Goal: Task Accomplishment & Management: Manage account settings

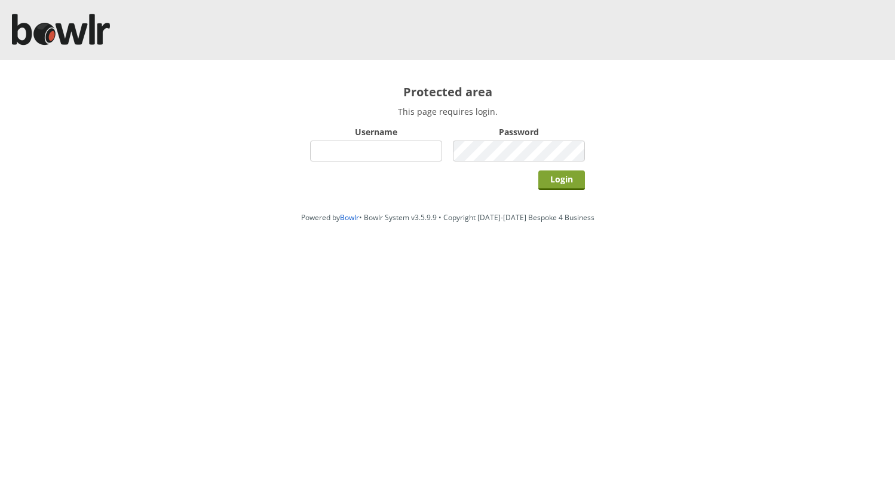
type input "hornseaindoorbowlsclub"
click at [552, 176] on input "Login" at bounding box center [561, 180] width 47 height 20
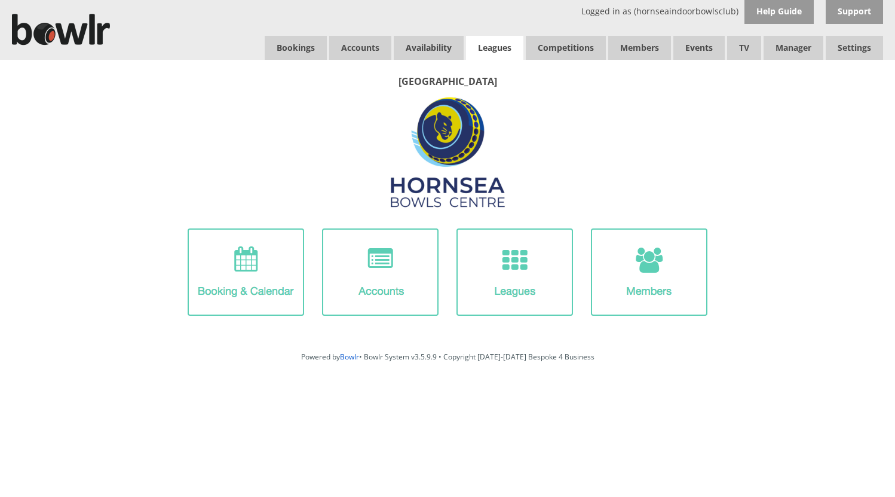
click at [495, 47] on link "Leagues" at bounding box center [494, 48] width 57 height 24
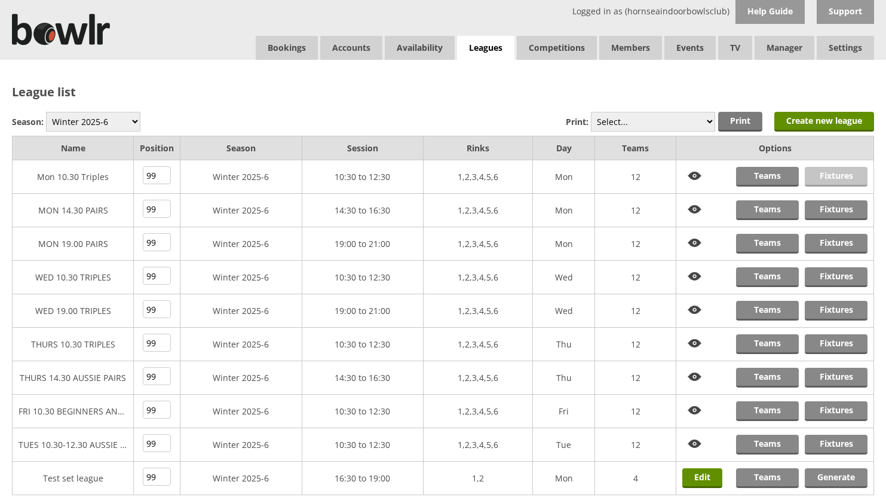
click at [830, 176] on link "Fixtures" at bounding box center [836, 177] width 63 height 20
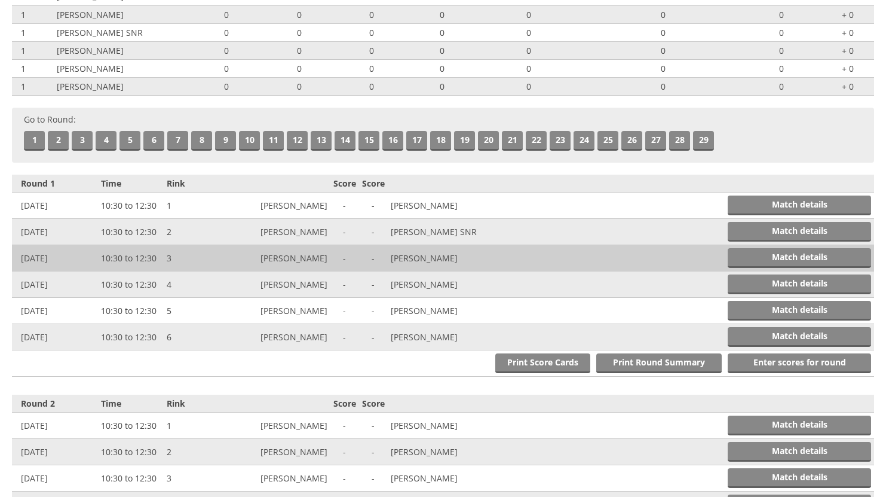
scroll to position [299, 0]
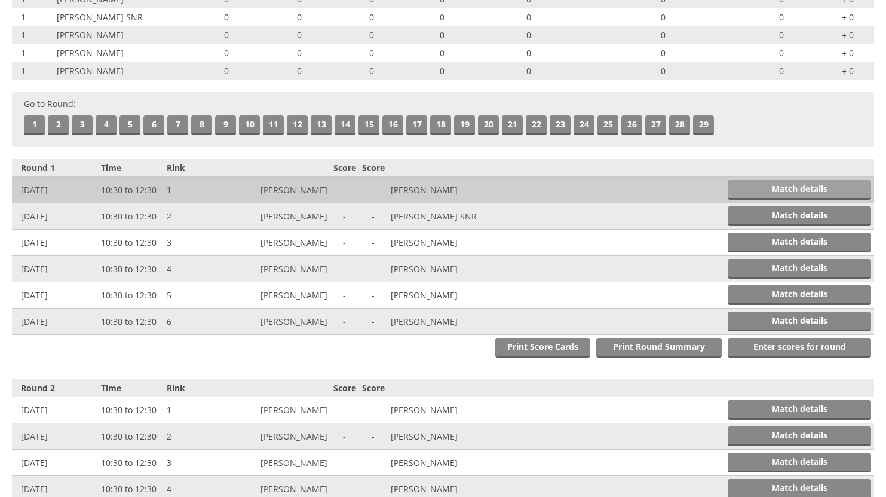
click at [754, 185] on link "Match details" at bounding box center [799, 190] width 143 height 20
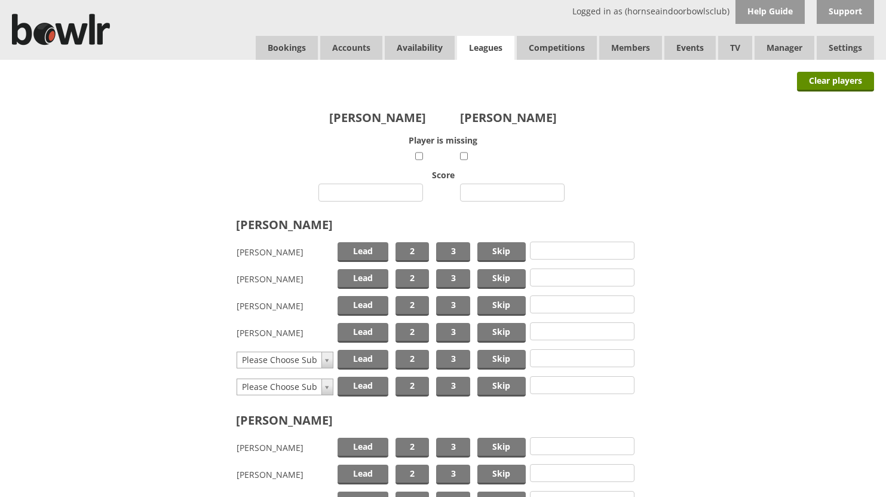
click at [486, 44] on link "Leagues" at bounding box center [485, 48] width 57 height 25
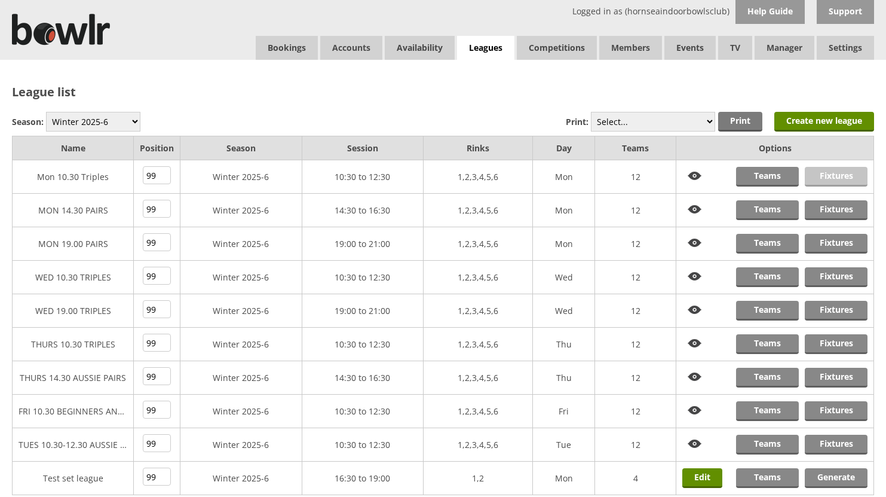
click at [819, 177] on link "Fixtures" at bounding box center [836, 177] width 63 height 20
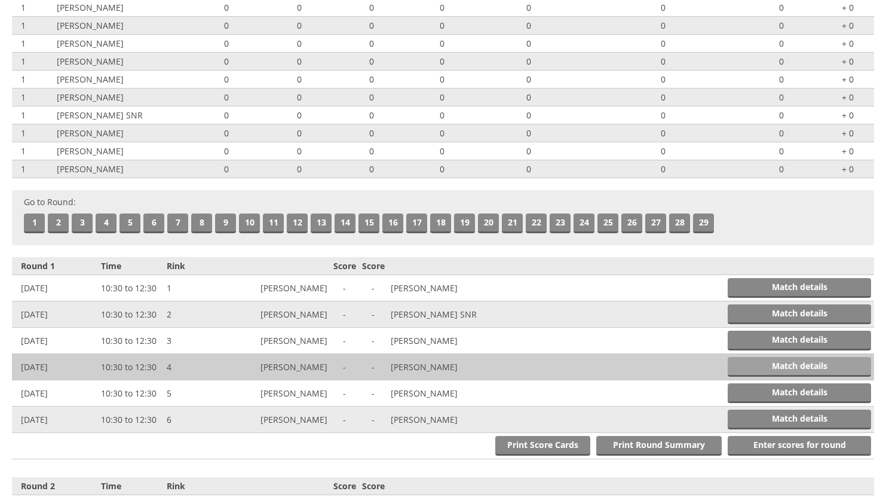
scroll to position [239, 0]
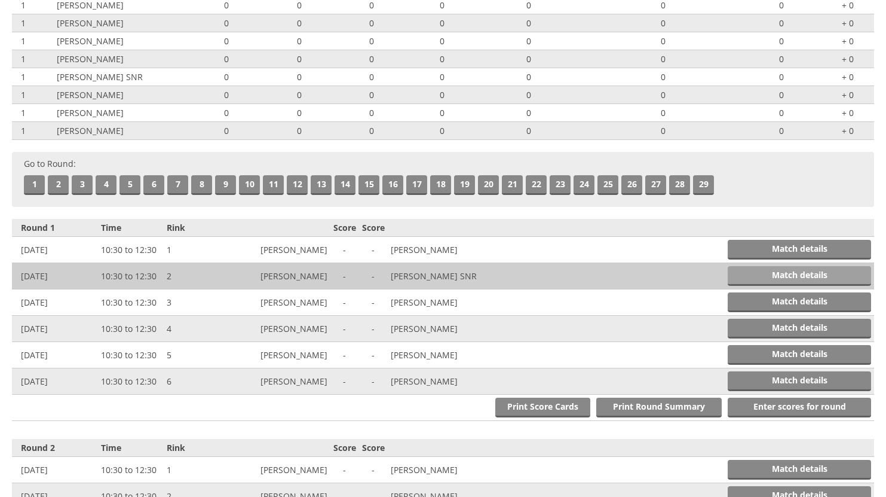
click at [808, 272] on link "Match details" at bounding box center [799, 276] width 143 height 20
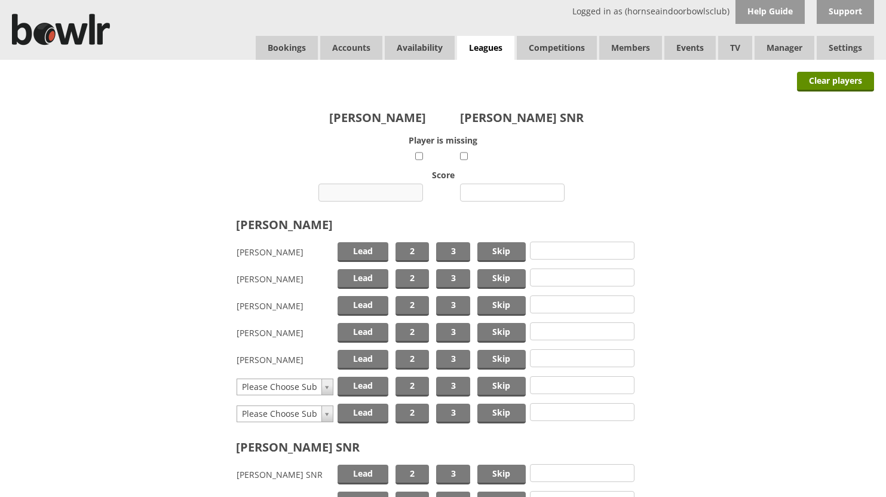
click at [388, 193] on input "number" at bounding box center [371, 192] width 105 height 18
type input "10"
click at [494, 191] on input "number" at bounding box center [512, 192] width 105 height 18
type input "20"
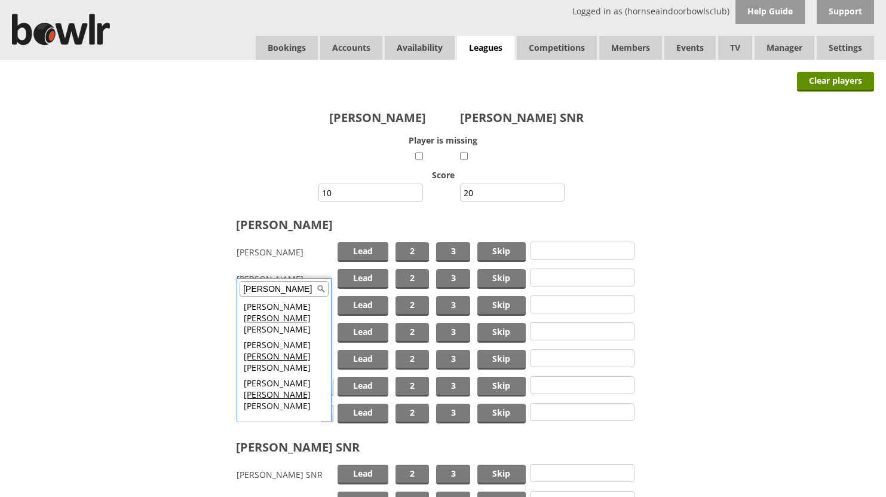
type input "brad"
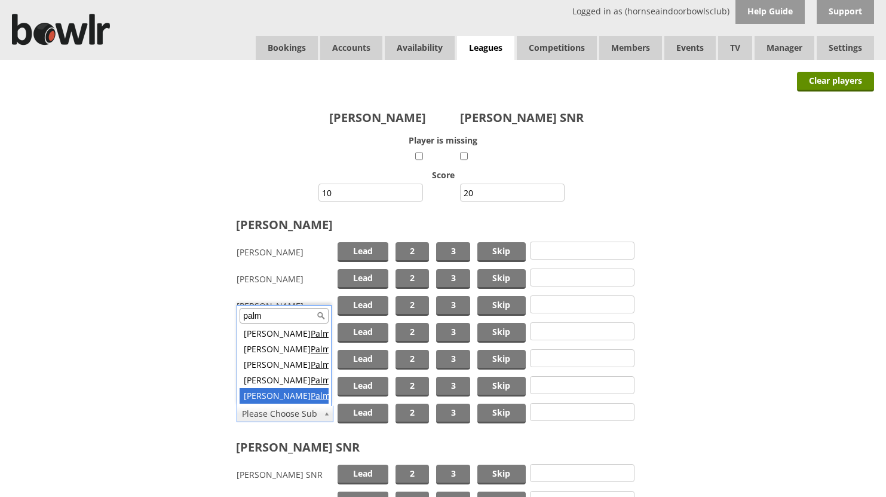
type input "palm"
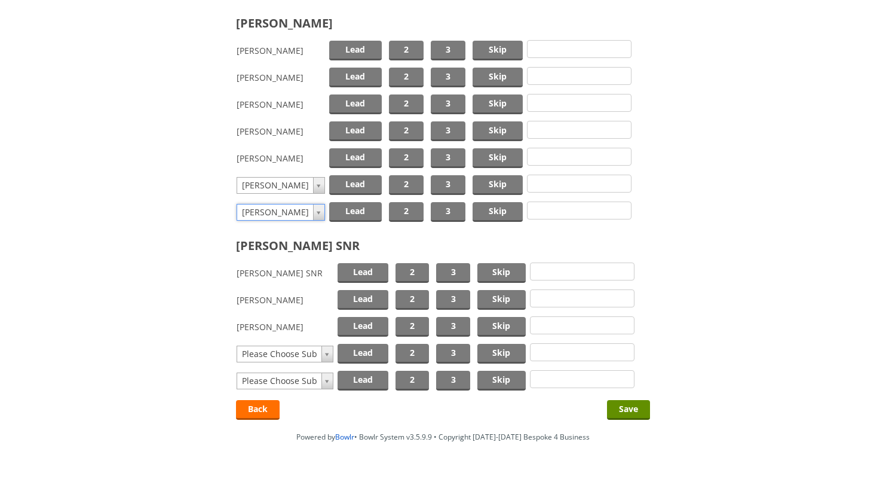
scroll to position [214, 0]
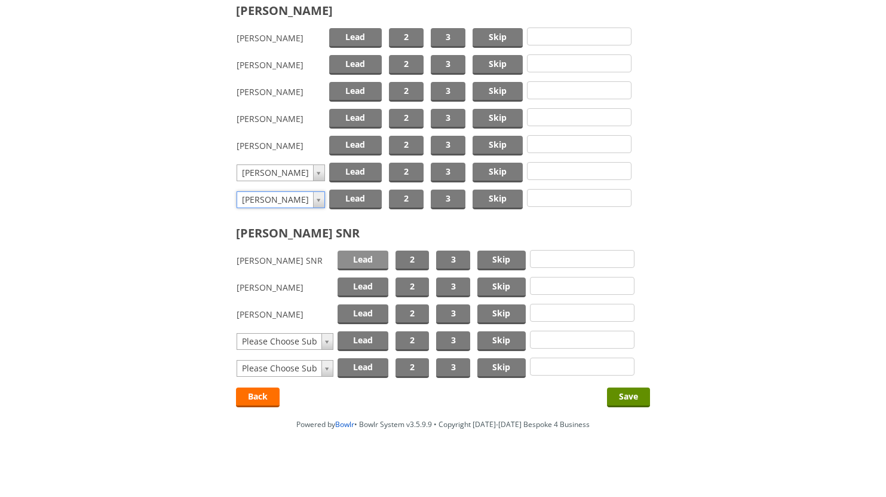
click at [350, 259] on span "Lead" at bounding box center [363, 260] width 51 height 20
click at [351, 166] on span "Lead" at bounding box center [355, 173] width 52 height 20
click at [414, 198] on span "2" at bounding box center [406, 199] width 35 height 20
click at [409, 284] on span "2" at bounding box center [412, 287] width 33 height 20
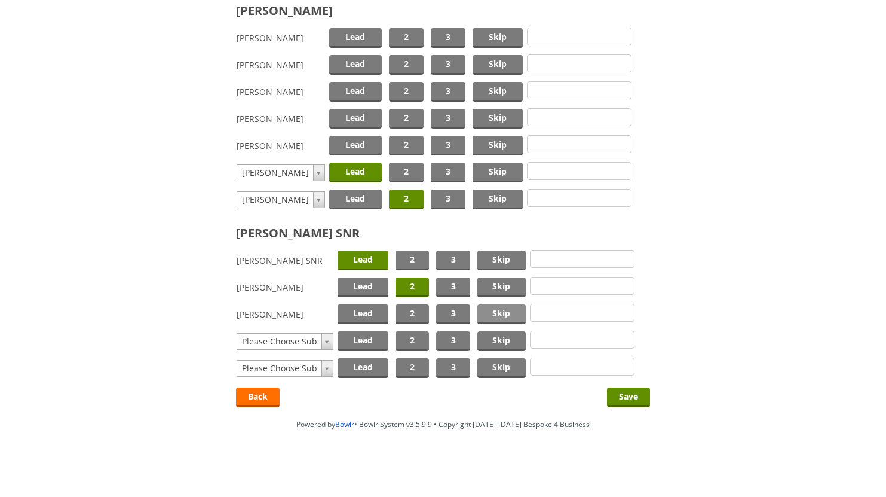
click at [488, 313] on span "Skip" at bounding box center [501, 314] width 48 height 20
click at [620, 392] on input "Save" at bounding box center [628, 397] width 43 height 20
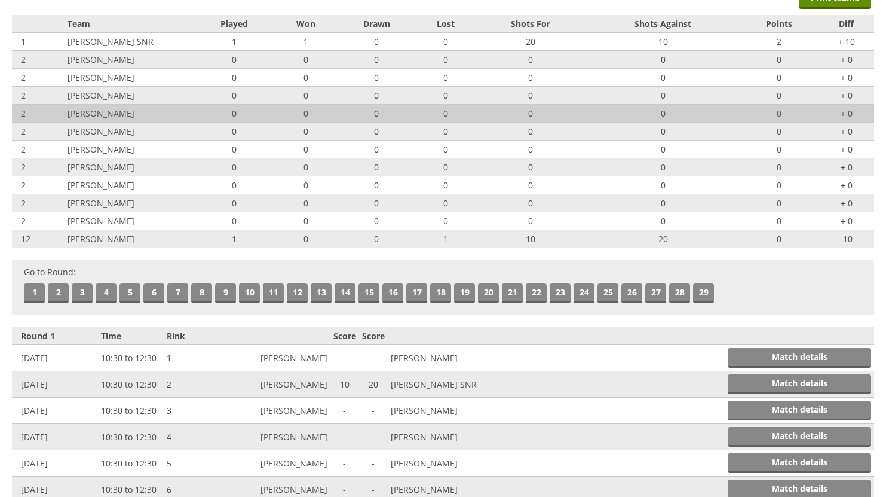
scroll to position [16, 0]
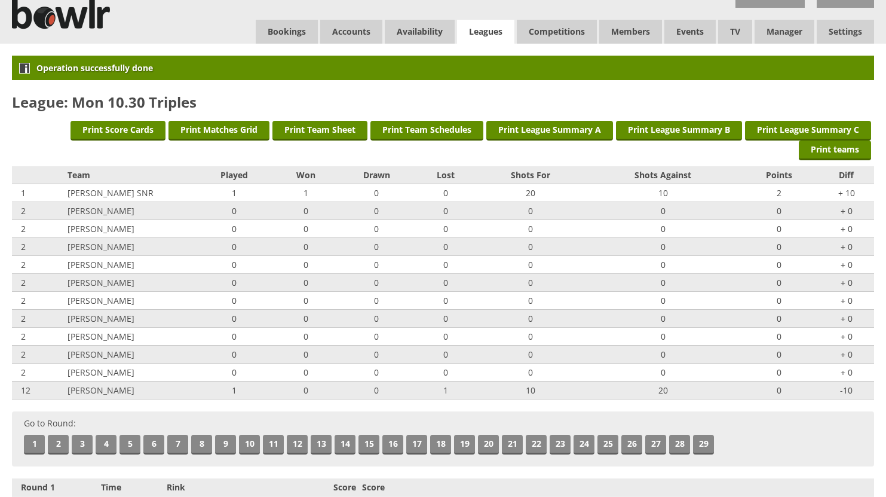
click at [470, 29] on link "Leagues" at bounding box center [485, 32] width 57 height 25
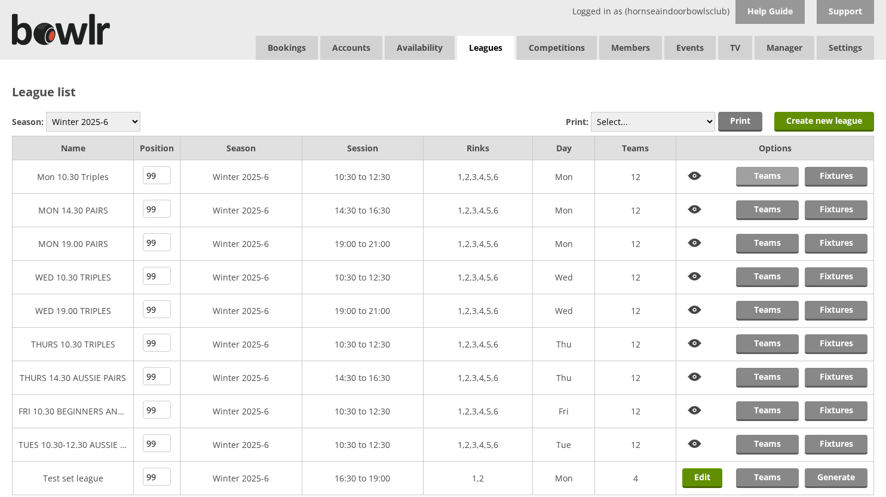
click at [760, 176] on link "Teams" at bounding box center [767, 177] width 63 height 20
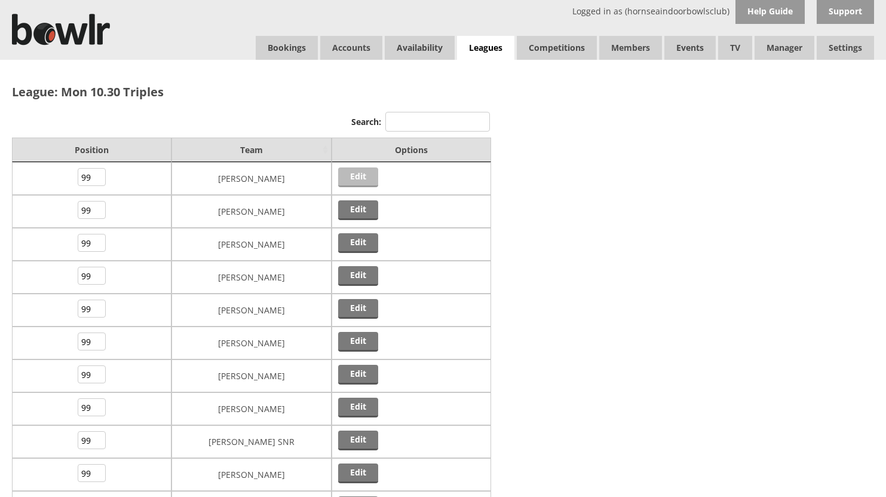
click at [355, 176] on link "Edit" at bounding box center [358, 177] width 40 height 20
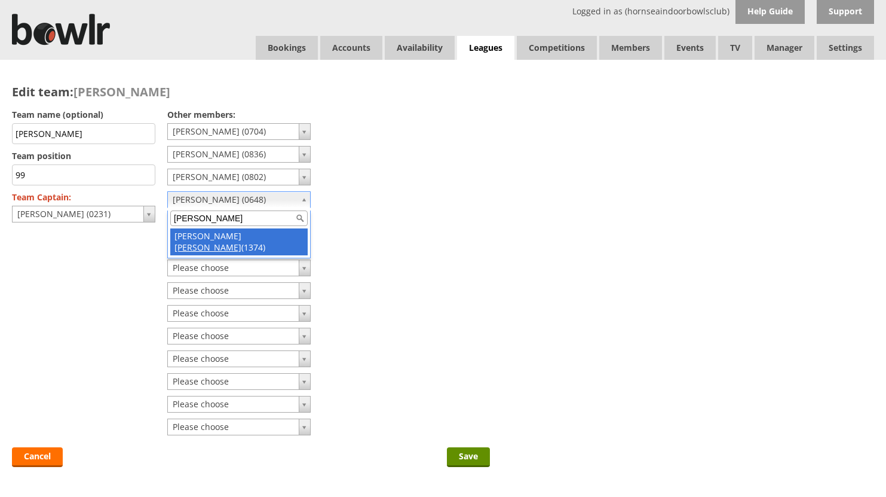
type input "dale"
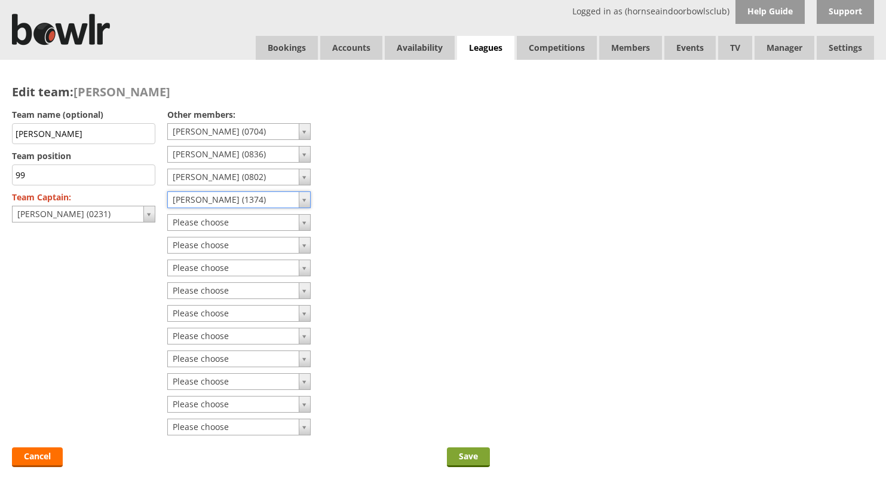
click at [471, 456] on input "Save" at bounding box center [468, 457] width 43 height 20
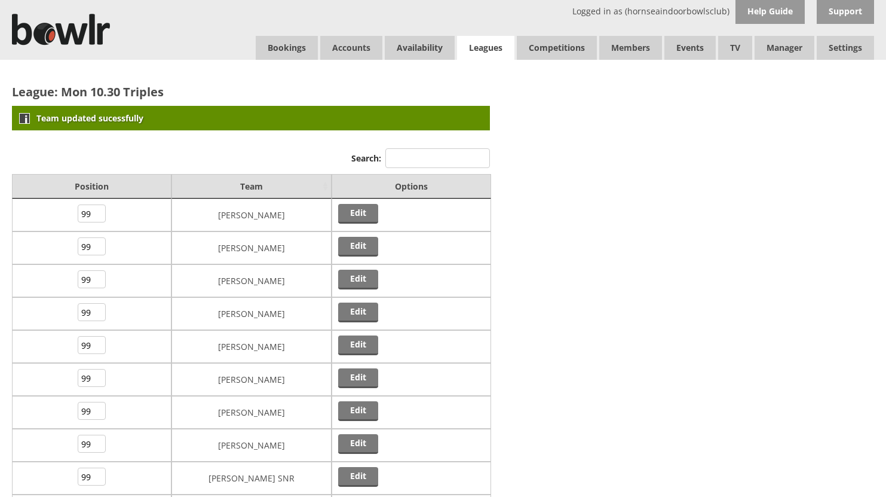
click at [479, 46] on link "Leagues" at bounding box center [485, 48] width 57 height 25
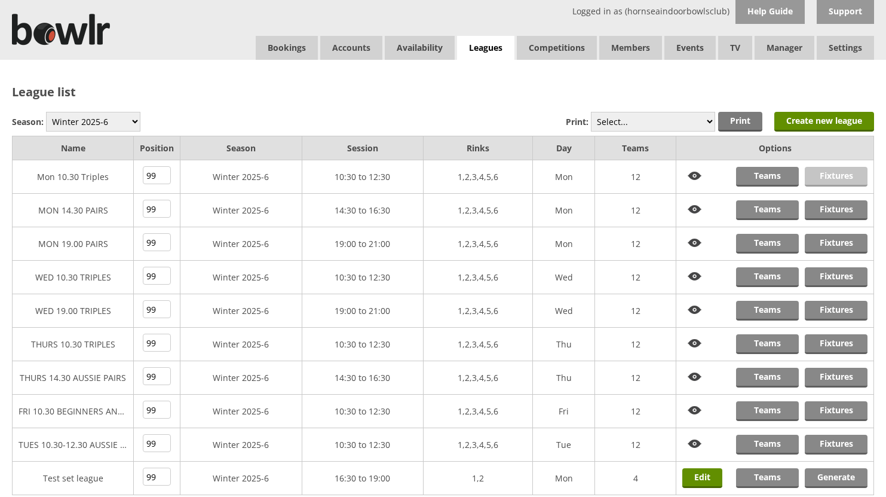
click at [835, 173] on link "Fixtures" at bounding box center [836, 177] width 63 height 20
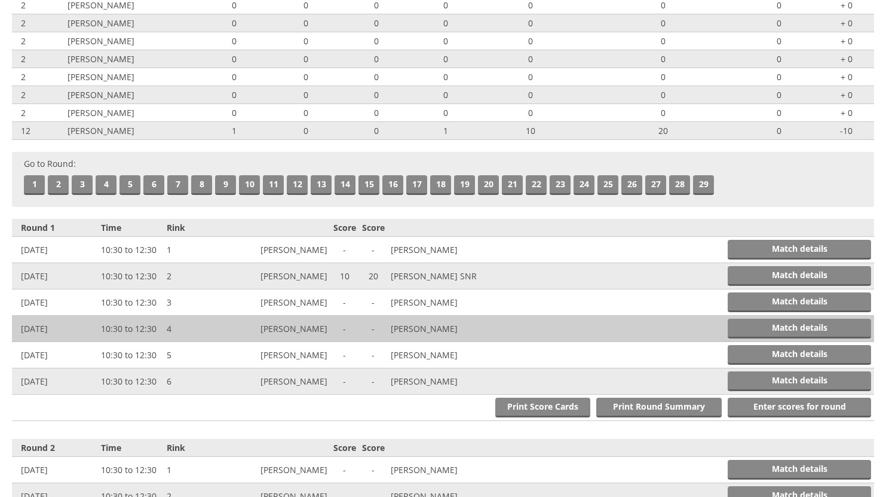
scroll to position [299, 0]
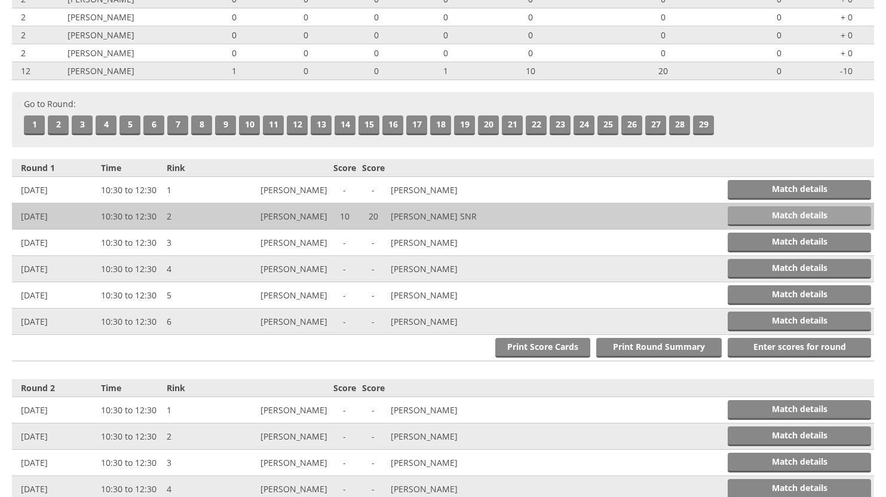
click at [768, 211] on link "Match details" at bounding box center [799, 216] width 143 height 20
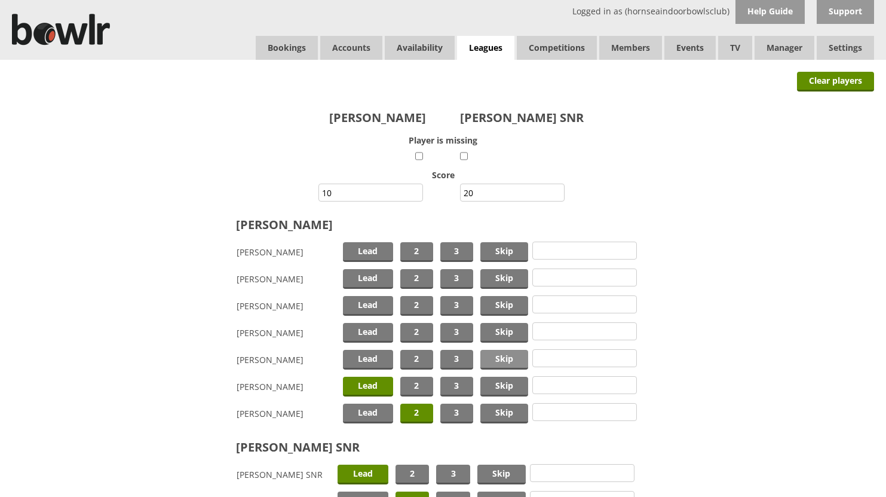
click at [497, 356] on span "Skip" at bounding box center [504, 360] width 48 height 20
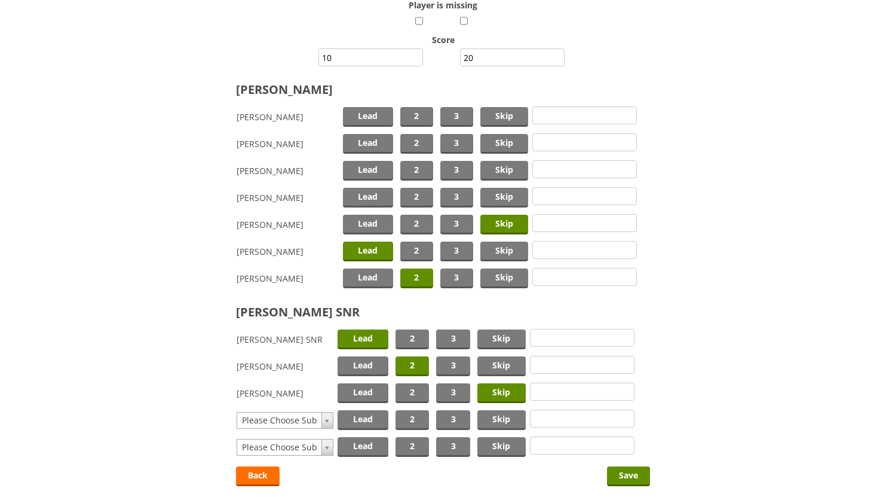
scroll to position [179, 0]
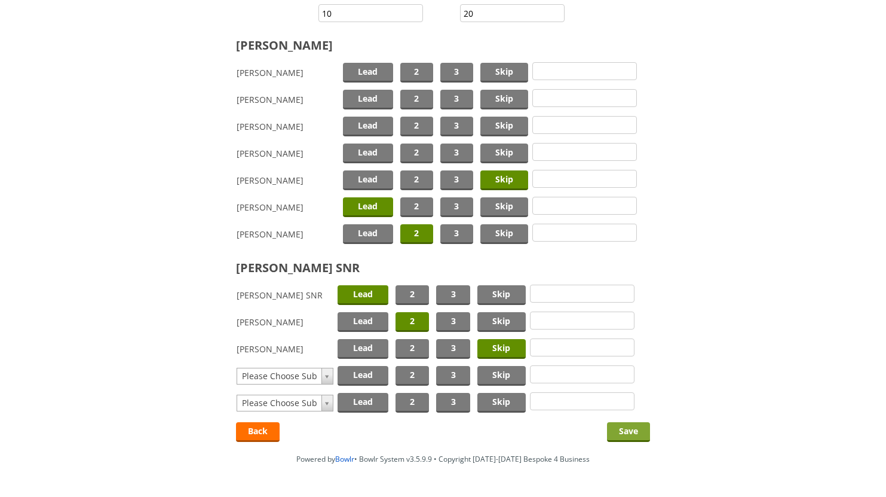
click at [633, 426] on input "Save" at bounding box center [628, 432] width 43 height 20
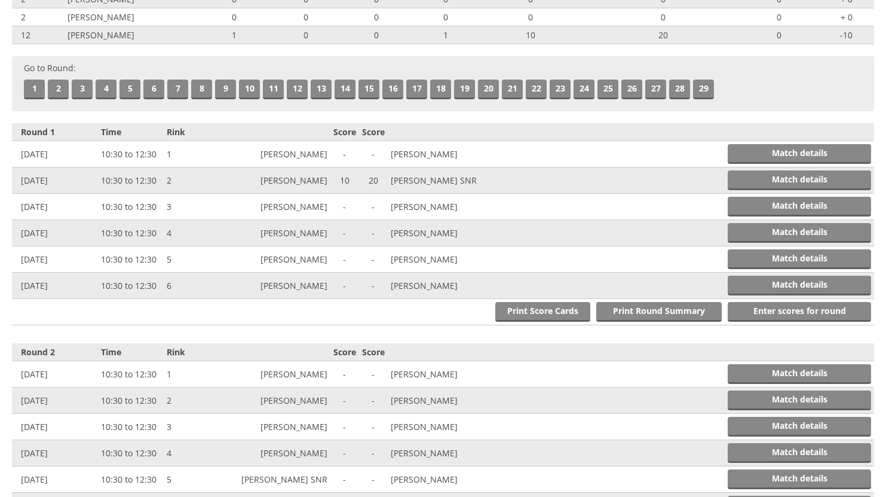
scroll to position [375, 0]
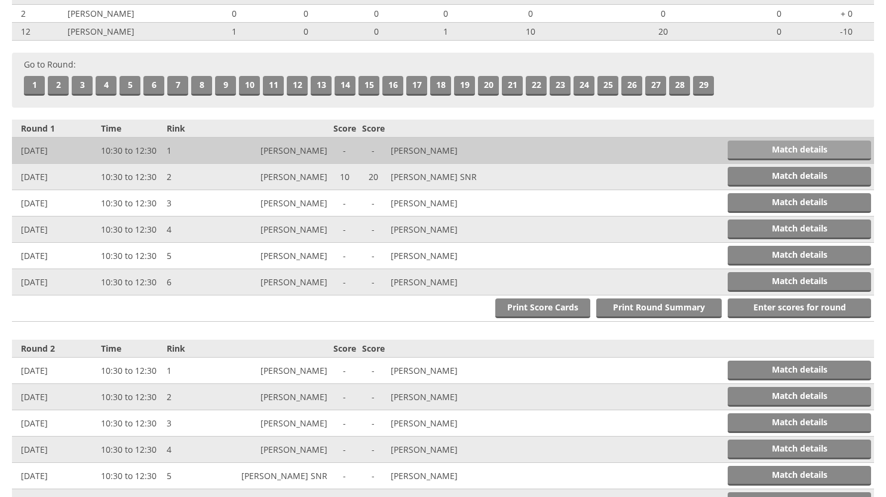
click at [780, 148] on link "Match details" at bounding box center [799, 150] width 143 height 20
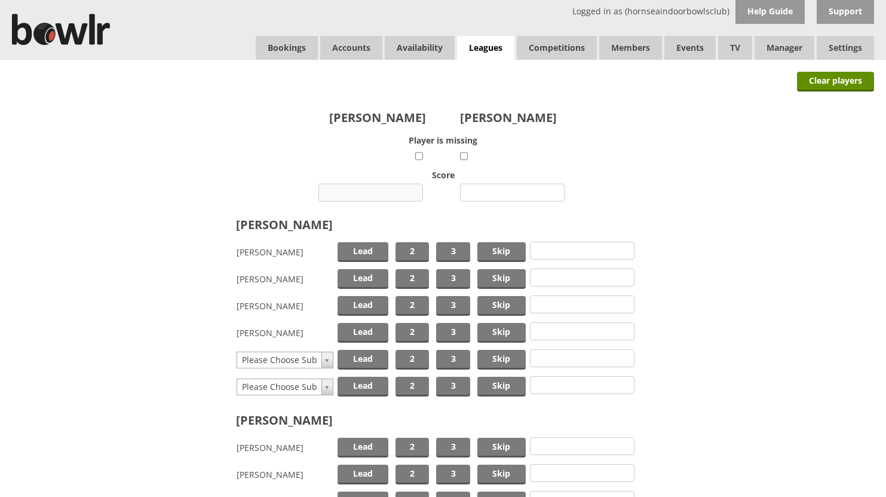
click at [381, 192] on input "number" at bounding box center [371, 192] width 105 height 18
type input "4"
click at [482, 192] on input "number" at bounding box center [512, 192] width 105 height 18
type input "21"
click at [375, 252] on span "Lead" at bounding box center [363, 252] width 51 height 20
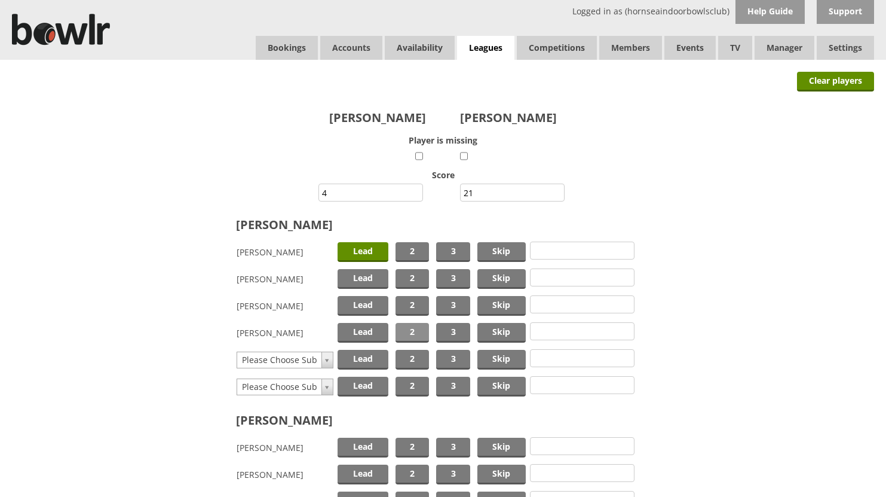
click at [417, 331] on span "2" at bounding box center [412, 333] width 33 height 20
click at [498, 277] on span "Skip" at bounding box center [501, 279] width 48 height 20
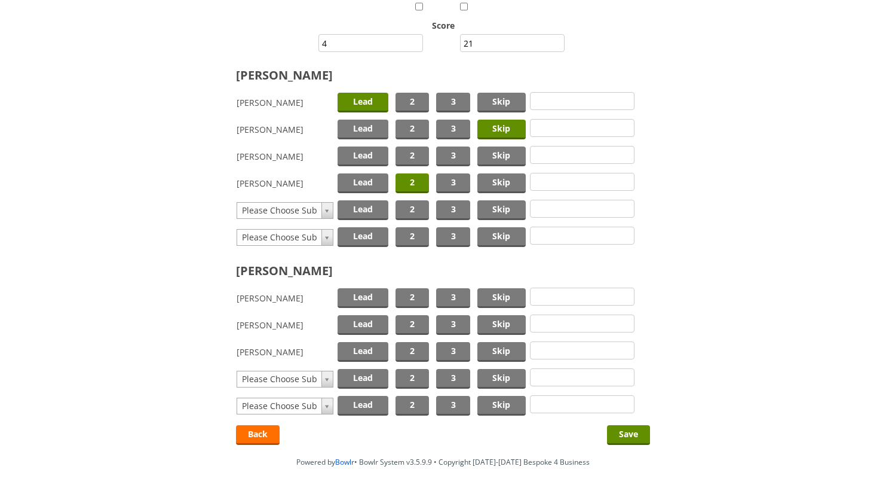
scroll to position [179, 0]
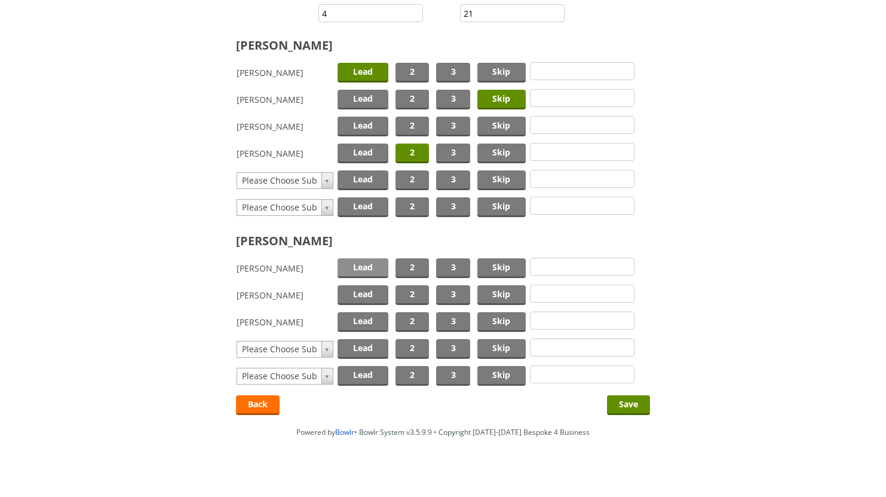
click at [362, 266] on span "Lead" at bounding box center [363, 268] width 51 height 20
click at [406, 292] on span "2" at bounding box center [412, 295] width 33 height 20
click at [489, 321] on span "Skip" at bounding box center [501, 322] width 48 height 20
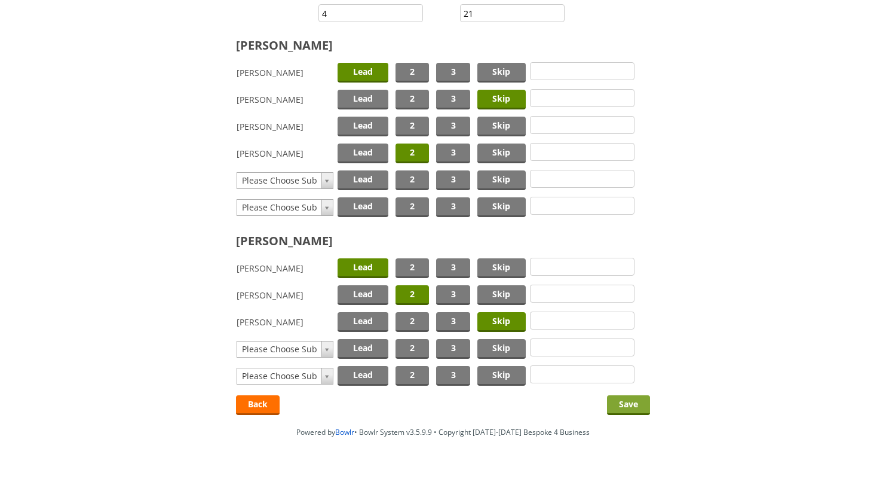
click at [620, 399] on input "Save" at bounding box center [628, 405] width 43 height 20
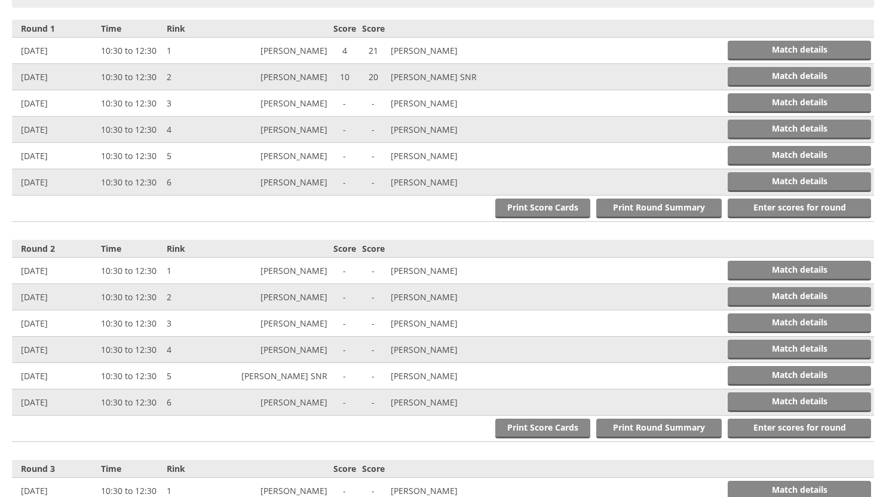
scroll to position [494, 0]
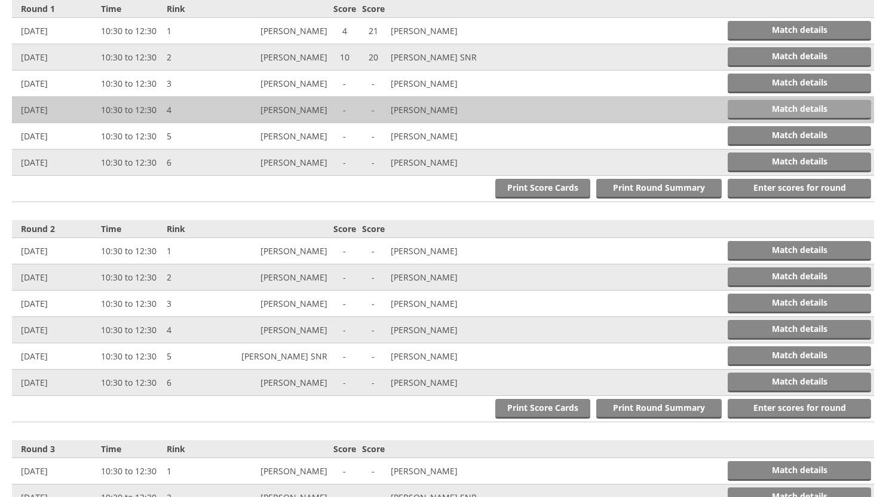
click at [783, 106] on link "Match details" at bounding box center [799, 110] width 143 height 20
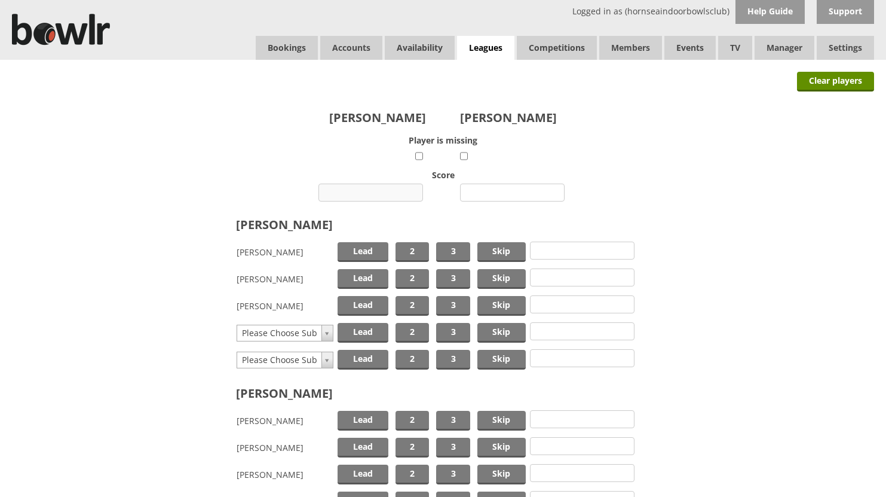
click at [397, 191] on input "number" at bounding box center [371, 192] width 105 height 18
type input "7"
click at [501, 192] on input "number" at bounding box center [512, 192] width 105 height 18
type input "12"
click at [409, 250] on span "2" at bounding box center [412, 252] width 33 height 20
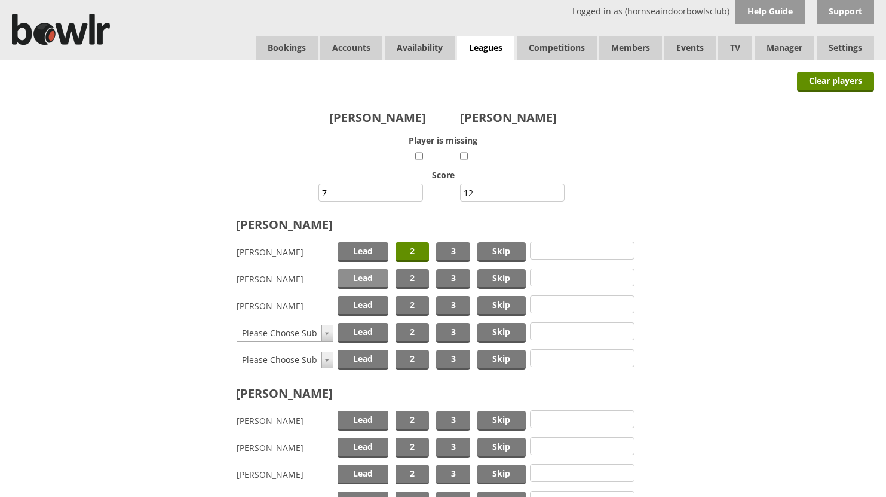
click at [376, 277] on span "Lead" at bounding box center [363, 279] width 51 height 20
click at [495, 302] on span "Skip" at bounding box center [501, 306] width 48 height 20
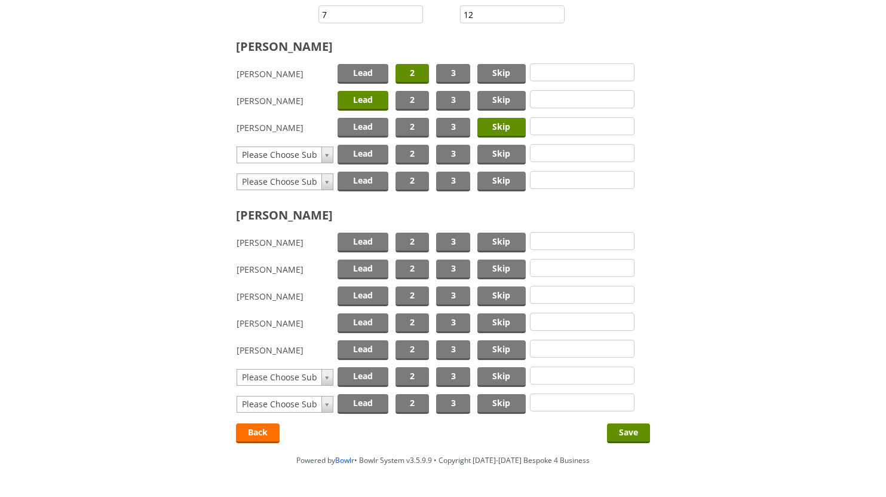
scroll to position [179, 0]
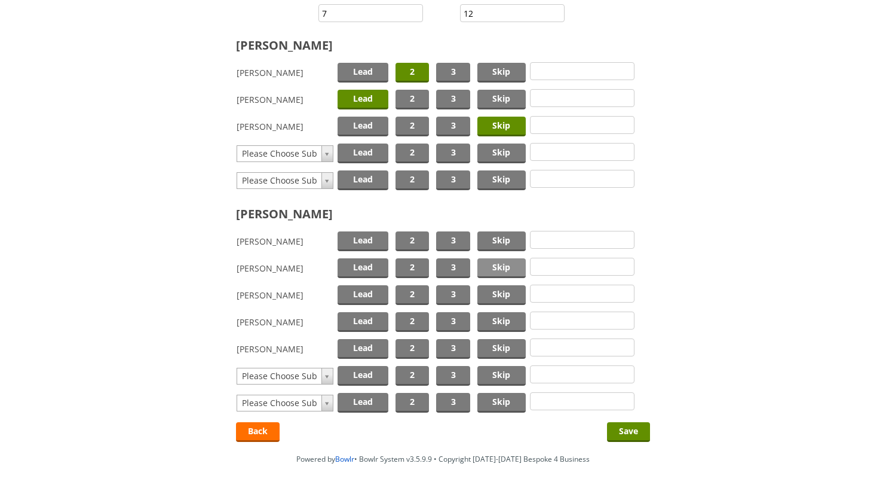
click at [497, 262] on span "Skip" at bounding box center [501, 268] width 48 height 20
click at [403, 291] on span "2" at bounding box center [412, 295] width 33 height 20
click at [370, 317] on span "Lead" at bounding box center [363, 322] width 51 height 20
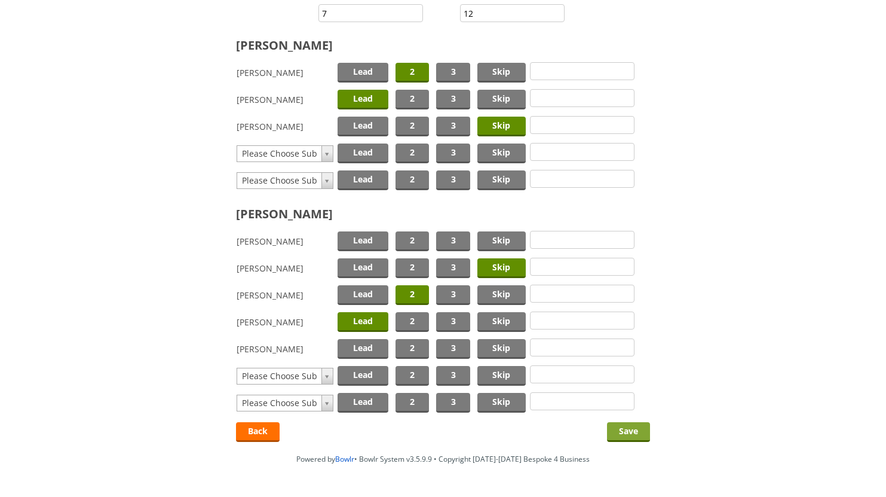
click at [619, 428] on input "Save" at bounding box center [628, 432] width 43 height 20
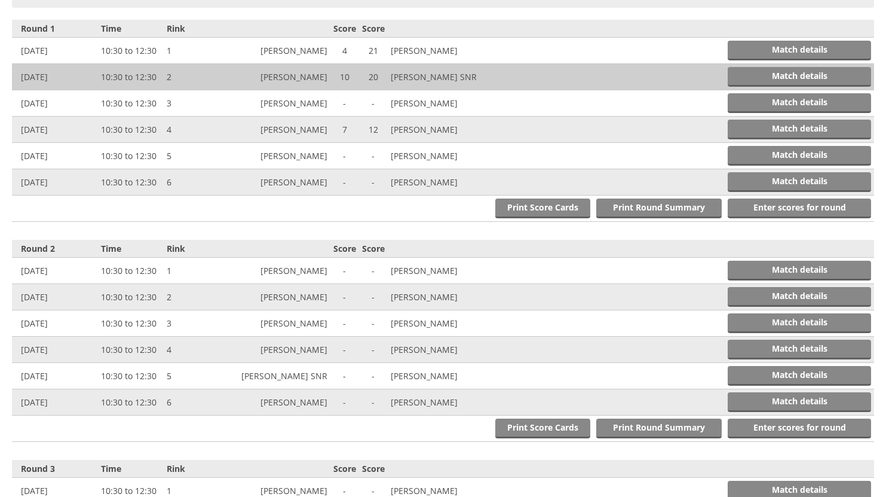
scroll to position [494, 0]
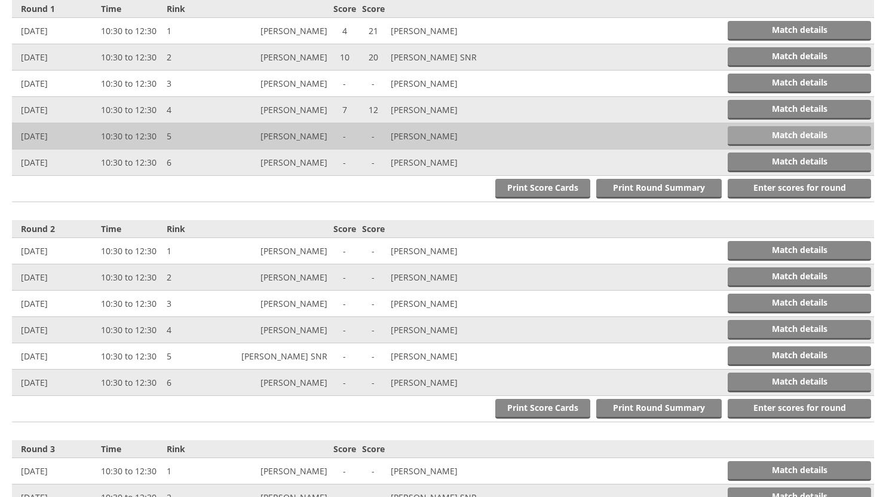
click at [777, 134] on link "Match details" at bounding box center [799, 136] width 143 height 20
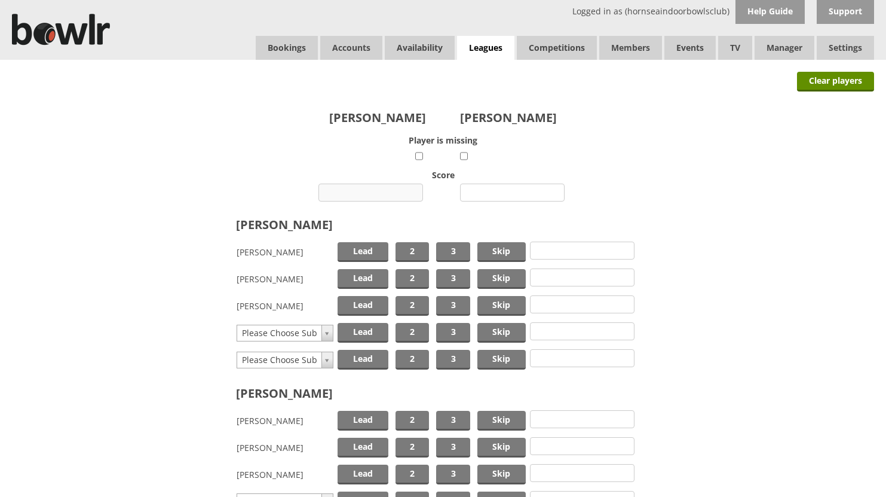
click at [391, 192] on input "number" at bounding box center [371, 192] width 105 height 18
type input "5"
click at [506, 194] on input "number" at bounding box center [512, 192] width 105 height 18
type input "18"
click at [492, 247] on span "Skip" at bounding box center [501, 252] width 48 height 20
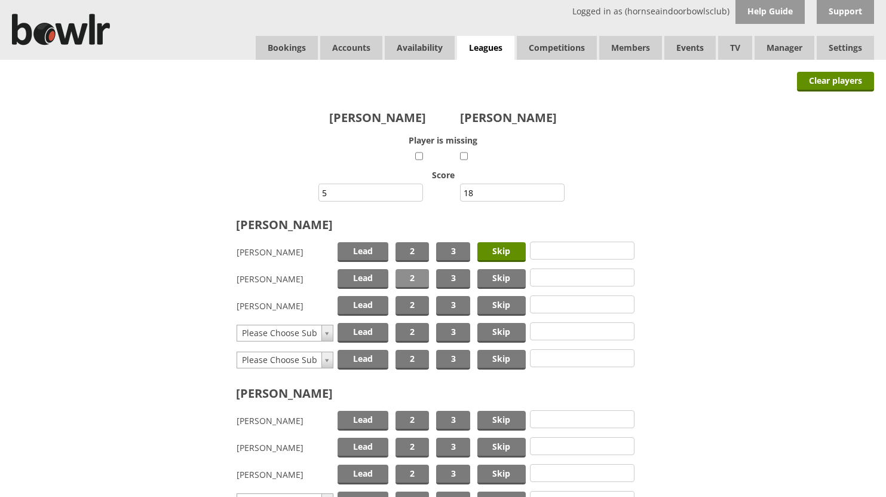
click at [408, 274] on span "2" at bounding box center [412, 279] width 33 height 20
click at [367, 301] on span "Lead" at bounding box center [363, 306] width 51 height 20
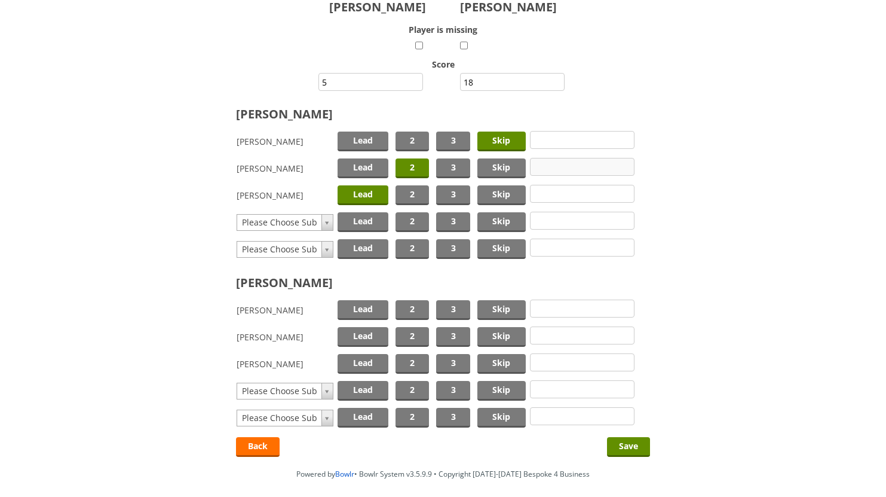
scroll to position [120, 0]
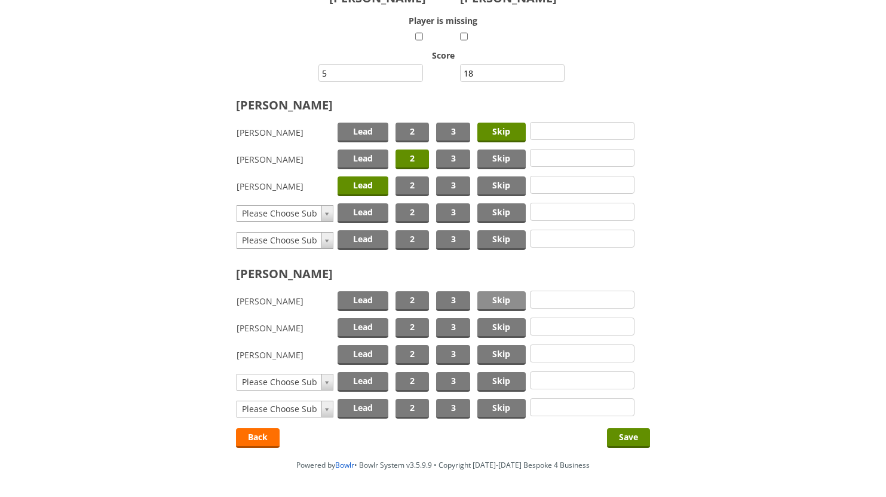
click at [491, 298] on span "Skip" at bounding box center [501, 301] width 48 height 20
click at [414, 326] on span "2" at bounding box center [412, 328] width 33 height 20
click at [363, 347] on span "Lead" at bounding box center [363, 355] width 51 height 20
click at [626, 434] on input "Save" at bounding box center [628, 438] width 43 height 20
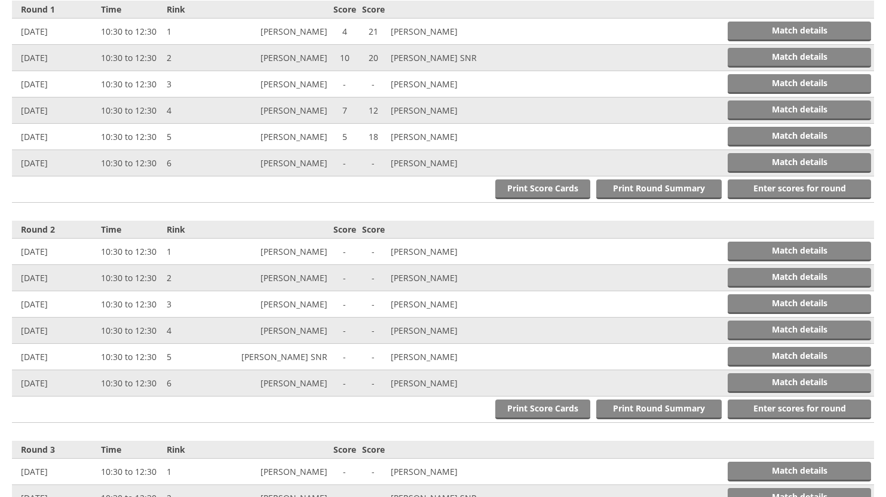
scroll to position [494, 0]
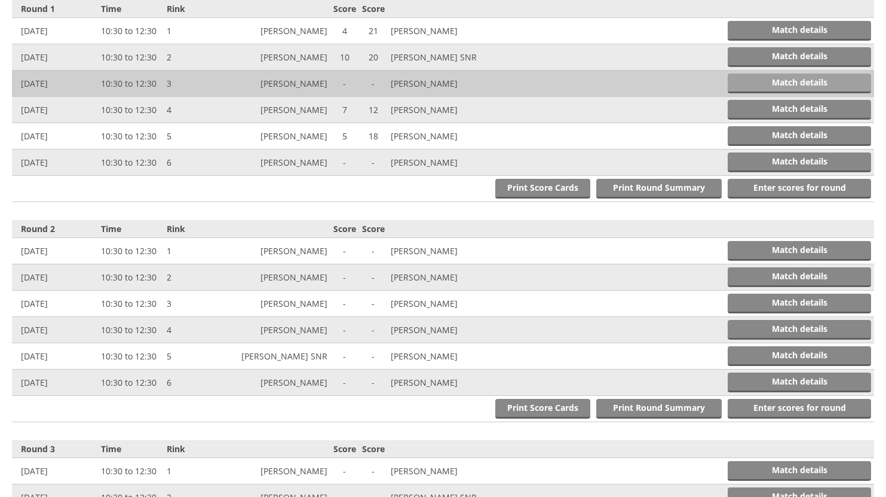
click at [768, 81] on link "Match details" at bounding box center [799, 84] width 143 height 20
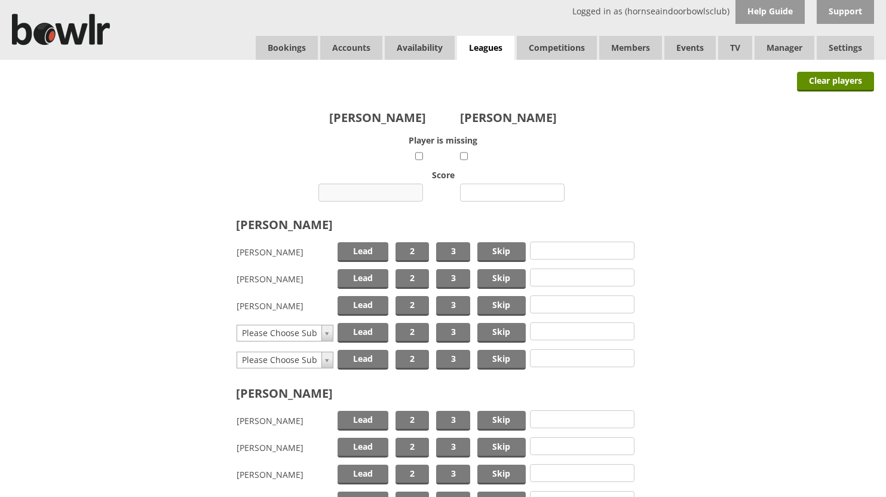
click at [369, 191] on input "number" at bounding box center [371, 192] width 105 height 18
type input "18"
click at [506, 192] on input "number" at bounding box center [512, 192] width 105 height 18
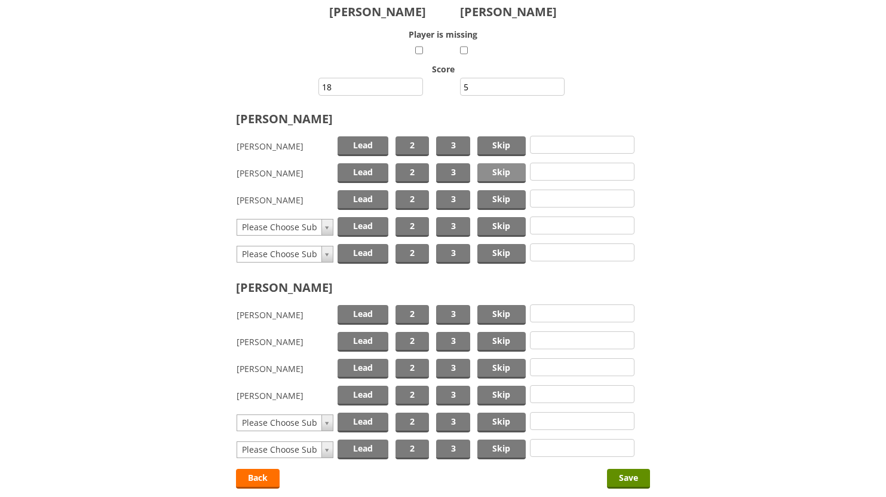
scroll to position [120, 0]
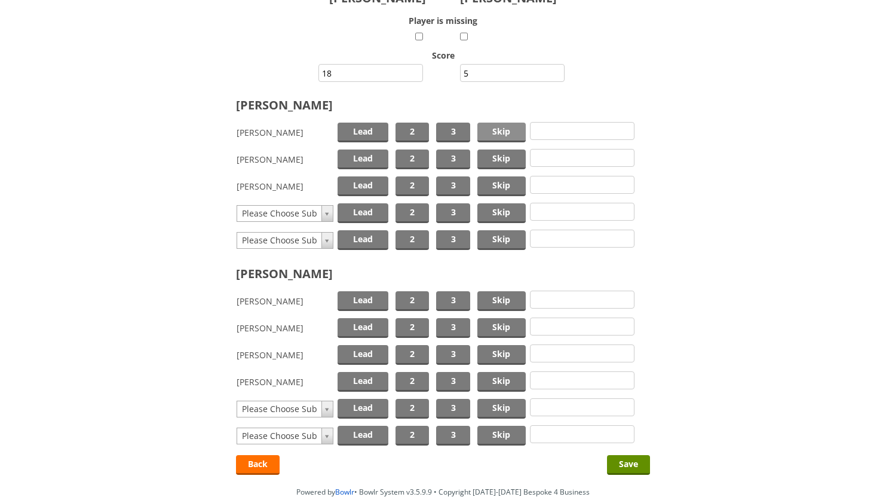
type input "5"
click at [490, 131] on span "Skip" at bounding box center [501, 133] width 48 height 20
click at [408, 181] on span "2" at bounding box center [412, 186] width 33 height 20
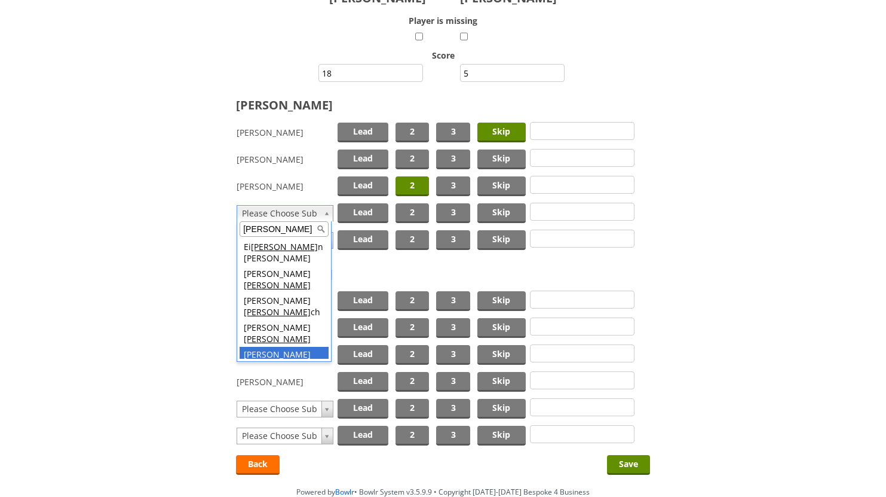
type input "lee"
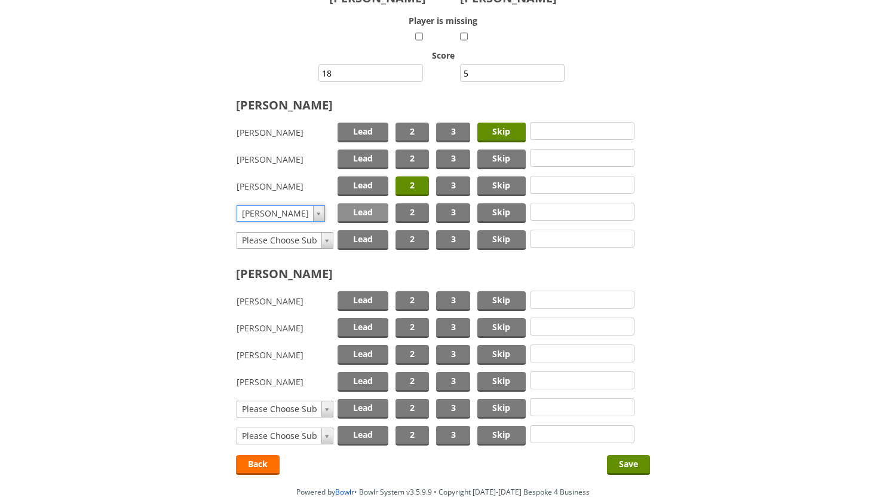
click at [360, 212] on span "Lead" at bounding box center [363, 213] width 51 height 20
click at [368, 380] on span "Lead" at bounding box center [363, 382] width 51 height 20
click at [408, 353] on span "2" at bounding box center [412, 355] width 33 height 20
click at [486, 324] on span "Skip" at bounding box center [501, 328] width 48 height 20
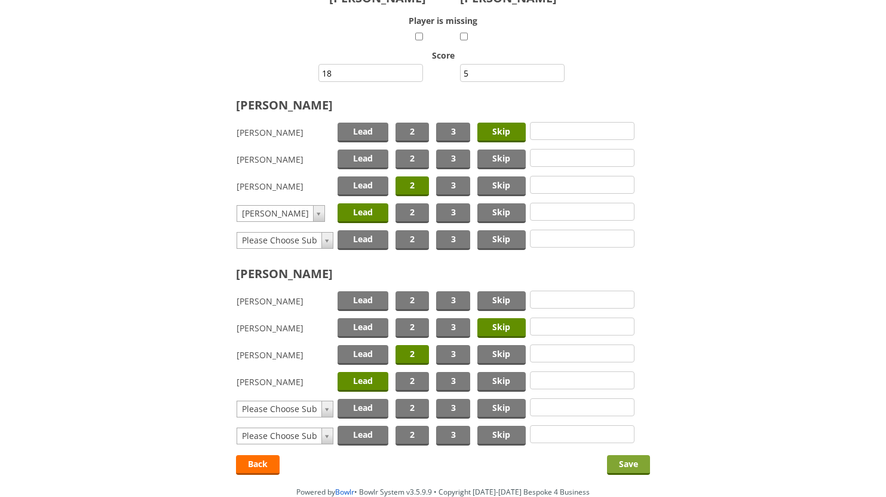
click at [627, 462] on input "Save" at bounding box center [628, 465] width 43 height 20
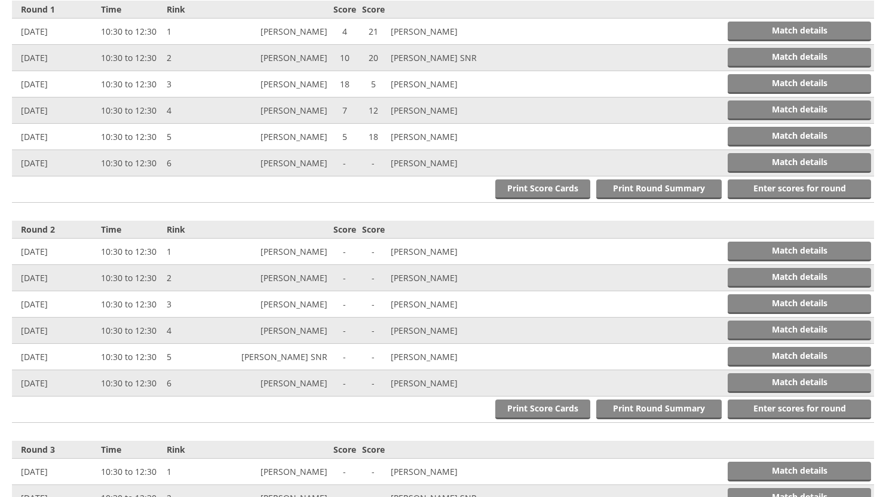
scroll to position [494, 0]
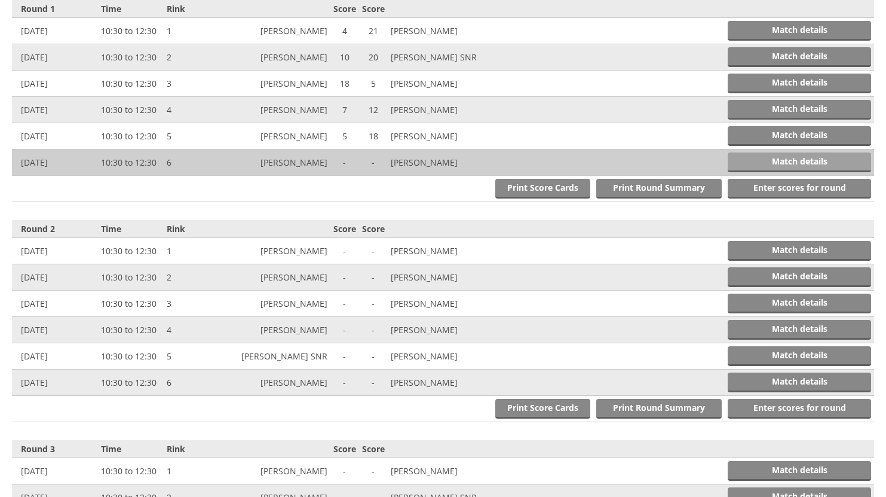
click at [776, 161] on link "Match details" at bounding box center [799, 162] width 143 height 20
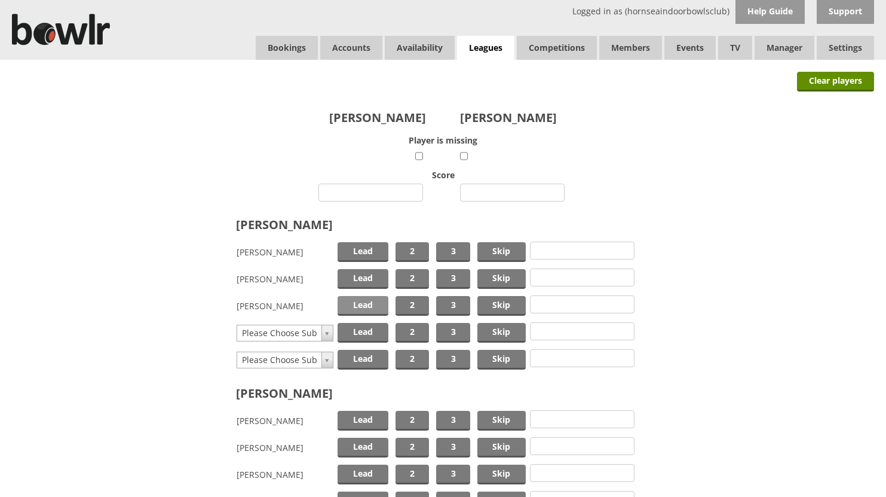
click at [359, 308] on span "Lead" at bounding box center [363, 306] width 51 height 20
click at [412, 276] on span "2" at bounding box center [412, 279] width 33 height 20
click at [494, 247] on span "Skip" at bounding box center [501, 252] width 48 height 20
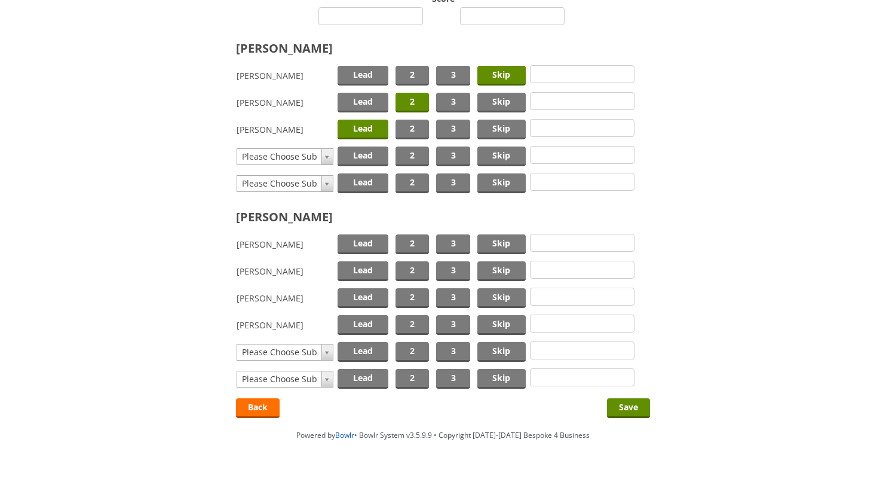
scroll to position [179, 0]
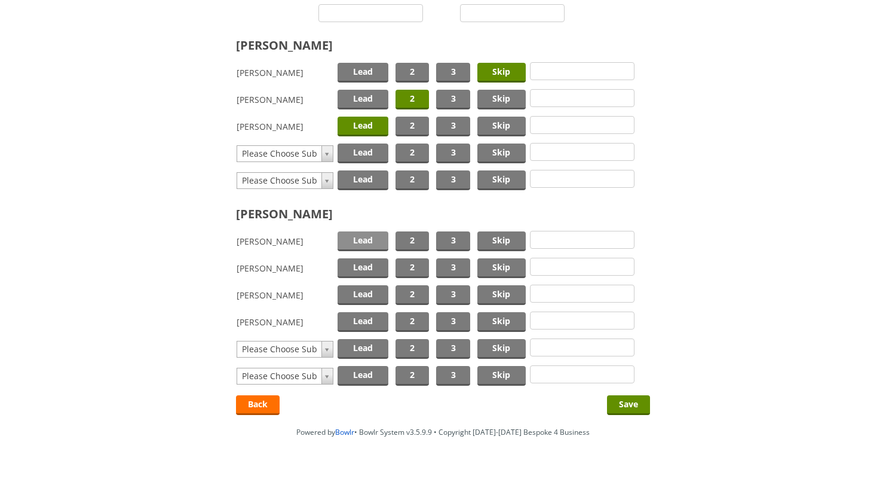
click at [371, 240] on span "Lead" at bounding box center [363, 241] width 51 height 20
click at [403, 261] on span "2" at bounding box center [412, 268] width 33 height 20
click at [492, 295] on span "Skip" at bounding box center [501, 295] width 48 height 20
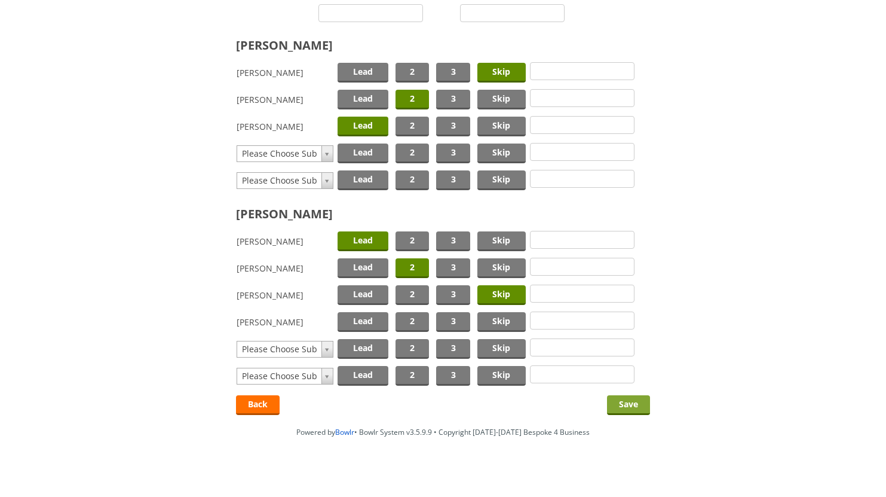
click at [617, 403] on input "Save" at bounding box center [628, 405] width 43 height 20
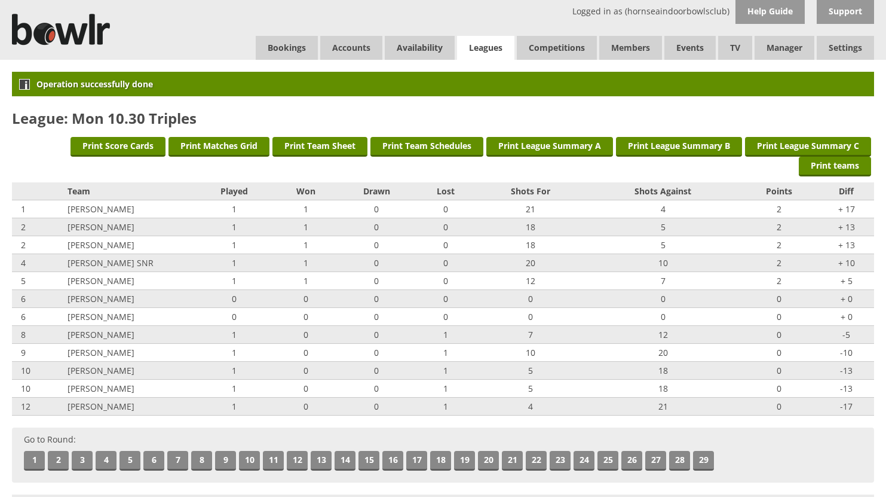
click at [491, 45] on link "Leagues" at bounding box center [485, 48] width 57 height 25
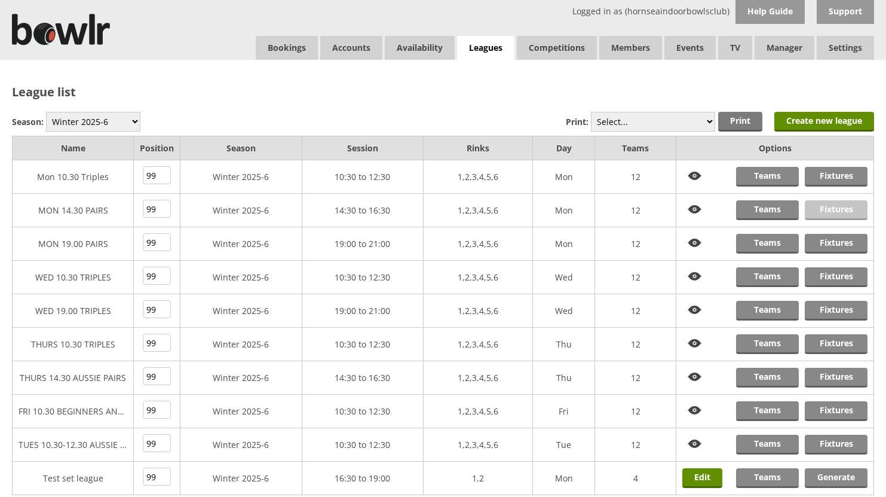
click at [828, 208] on link "Fixtures" at bounding box center [836, 210] width 63 height 20
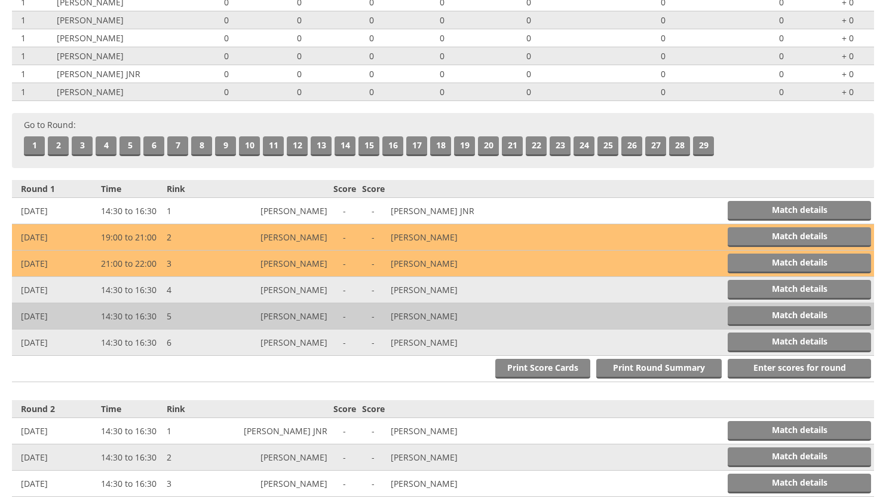
scroll to position [299, 0]
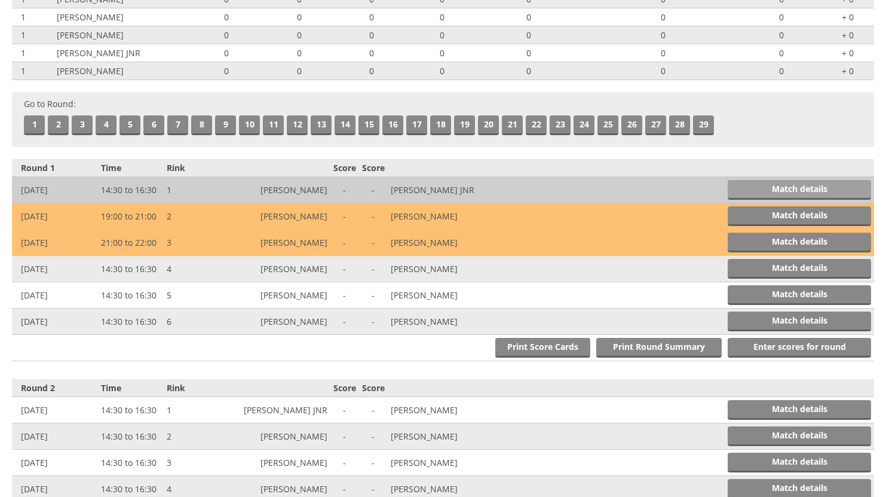
click at [800, 185] on link "Match details" at bounding box center [799, 190] width 143 height 20
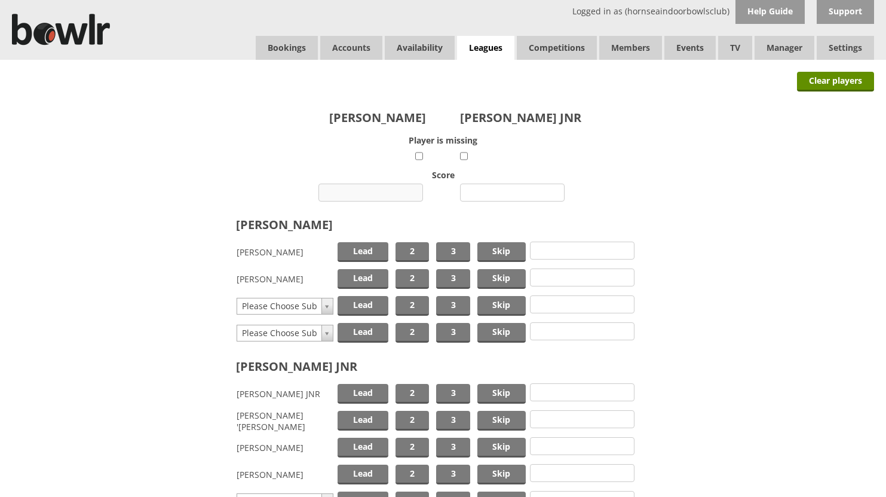
click at [388, 192] on input "number" at bounding box center [371, 192] width 105 height 18
type input "9"
click at [497, 190] on input "number" at bounding box center [512, 192] width 105 height 18
type input "11"
click at [364, 251] on span "Lead" at bounding box center [363, 252] width 51 height 20
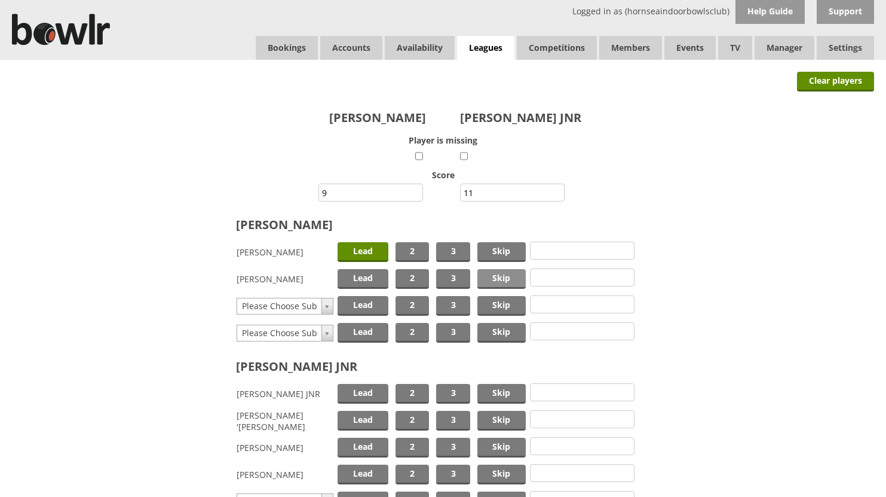
click at [510, 274] on span "Skip" at bounding box center [501, 279] width 48 height 20
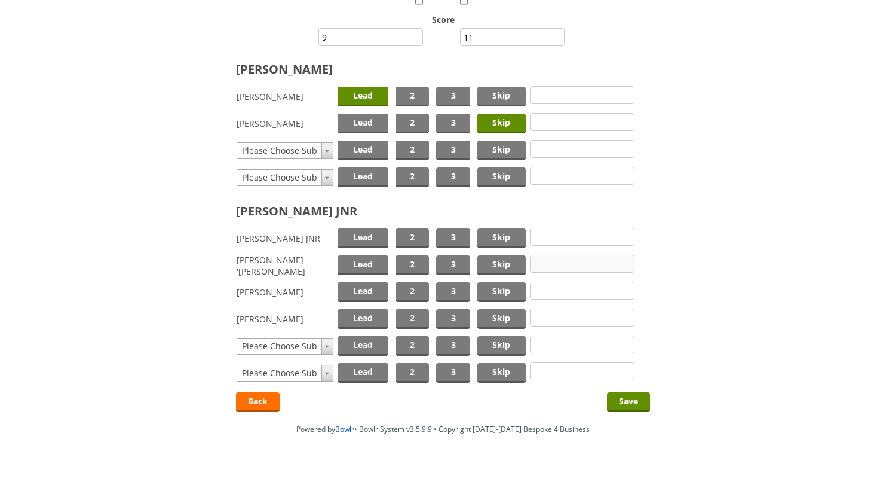
scroll to position [160, 0]
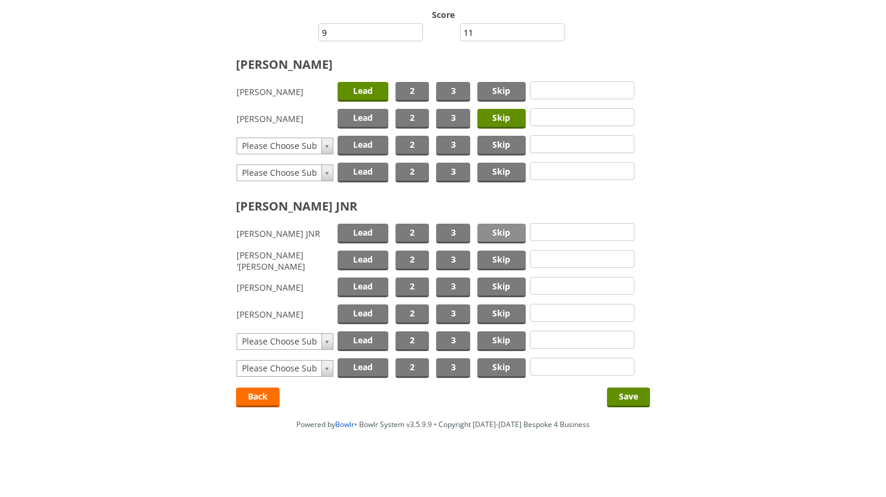
click at [501, 233] on span "Skip" at bounding box center [501, 234] width 48 height 20
click at [371, 259] on span "Lead" at bounding box center [363, 260] width 51 height 20
click at [625, 396] on input "Save" at bounding box center [628, 397] width 43 height 20
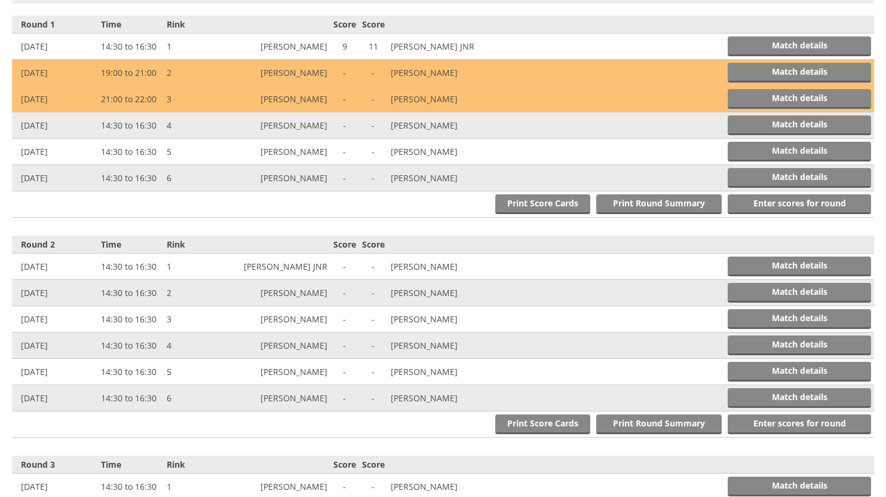
scroll to position [494, 0]
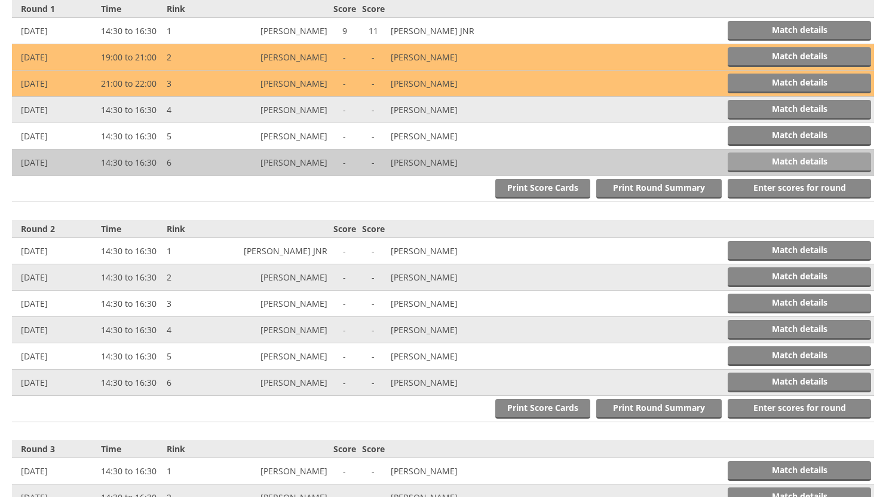
click at [782, 158] on link "Match details" at bounding box center [799, 162] width 143 height 20
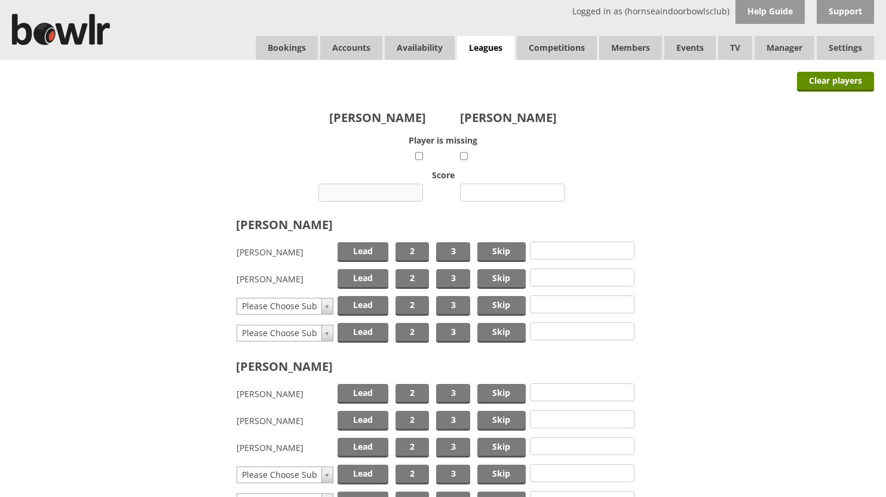
click at [384, 192] on input "number" at bounding box center [371, 192] width 105 height 18
type input "9"
click at [482, 189] on input "number" at bounding box center [512, 192] width 105 height 18
type input "15"
click at [492, 250] on span "Skip" at bounding box center [501, 252] width 48 height 20
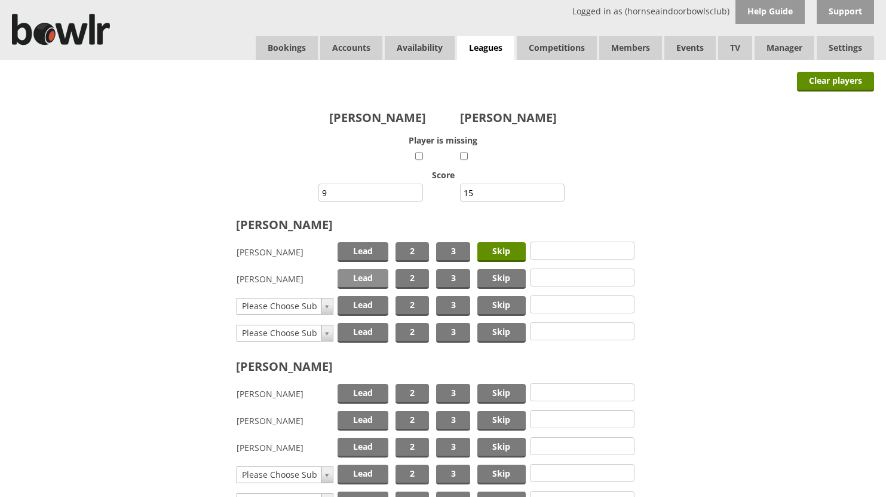
click at [362, 273] on span "Lead" at bounding box center [363, 279] width 51 height 20
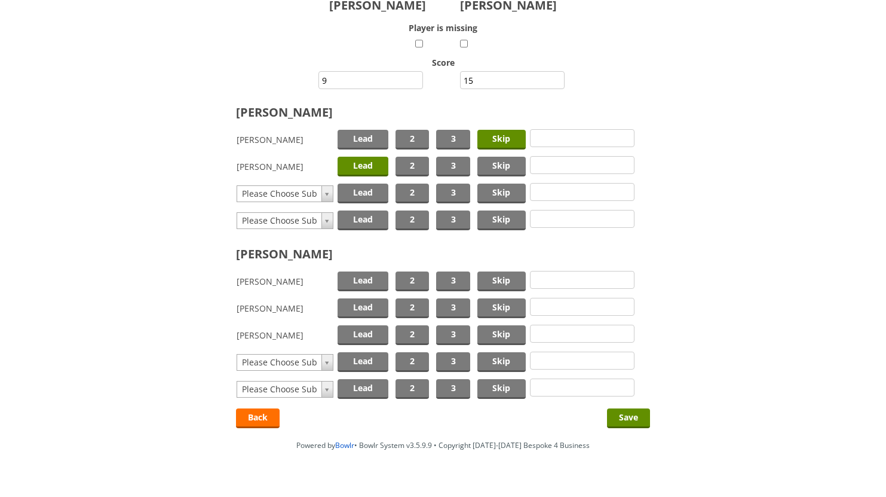
scroll to position [120, 0]
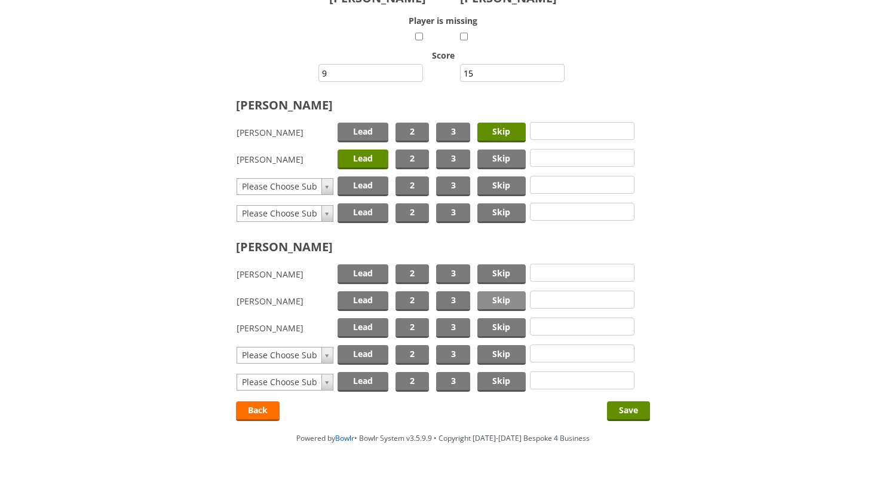
click at [499, 295] on span "Skip" at bounding box center [501, 301] width 48 height 20
click at [371, 322] on span "Lead" at bounding box center [363, 328] width 51 height 20
click at [619, 409] on input "Save" at bounding box center [628, 411] width 43 height 20
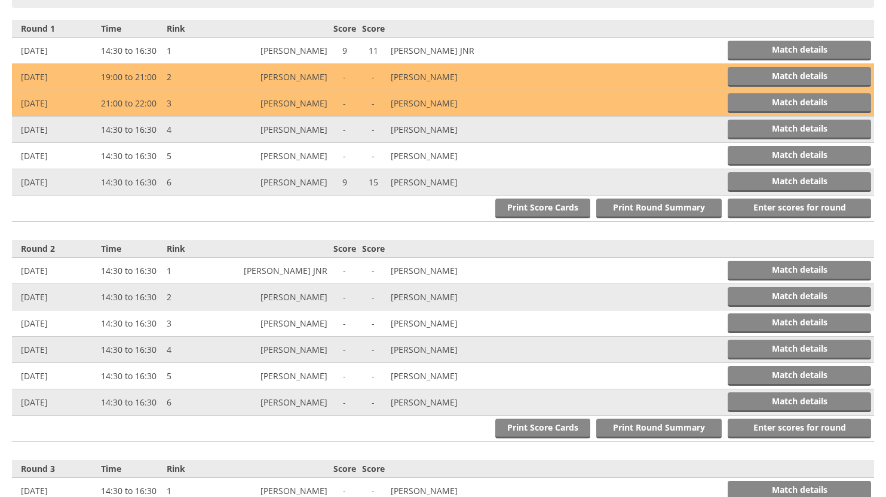
scroll to position [494, 0]
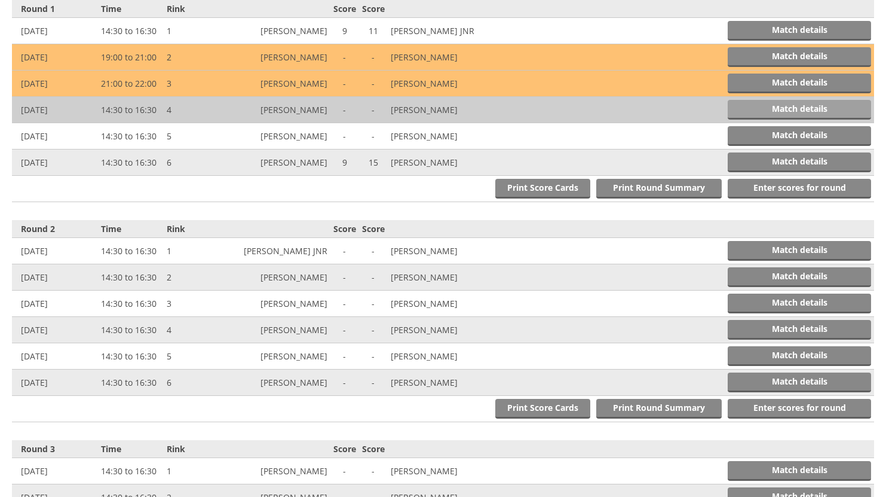
click at [763, 109] on link "Match details" at bounding box center [799, 110] width 143 height 20
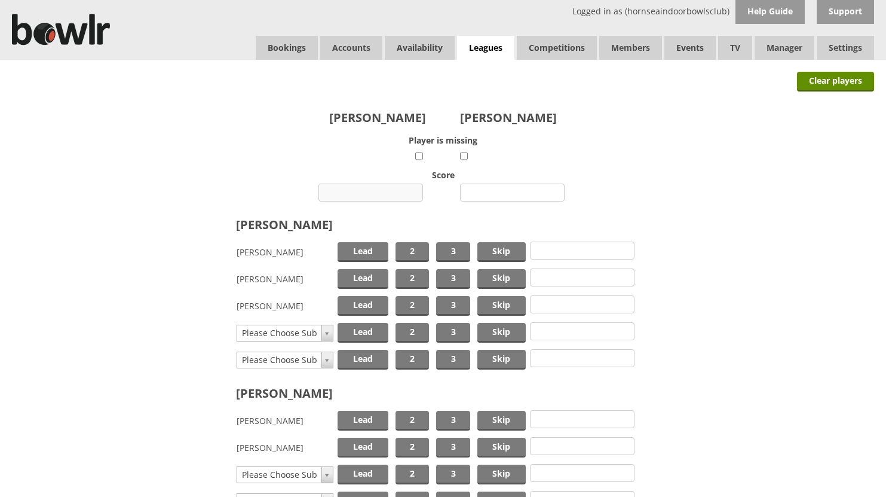
click at [388, 188] on input "number" at bounding box center [371, 192] width 105 height 18
type input "15"
click at [494, 194] on input "number" at bounding box center [512, 192] width 105 height 18
type input "14"
click at [492, 303] on span "Skip" at bounding box center [501, 306] width 48 height 20
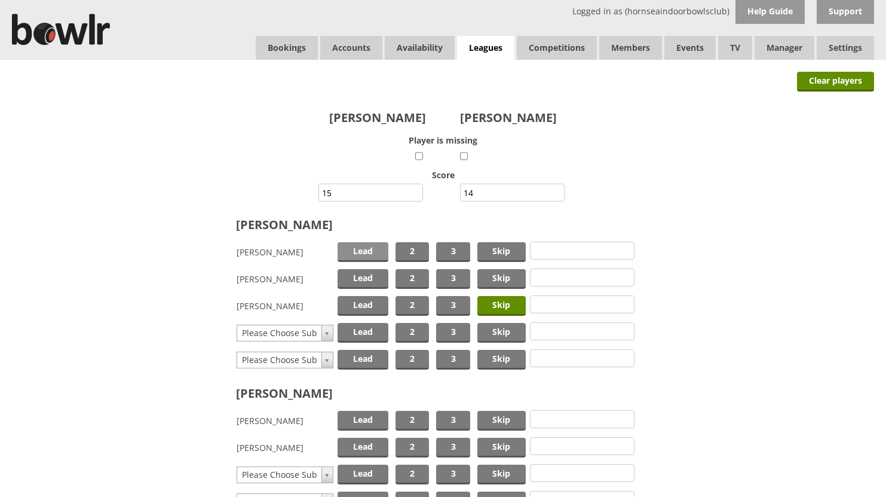
click at [360, 248] on span "Lead" at bounding box center [363, 252] width 51 height 20
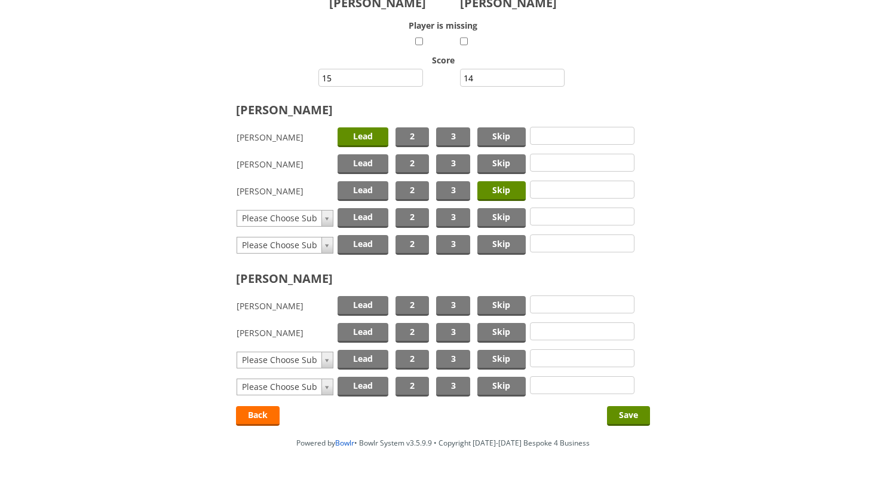
scroll to position [120, 0]
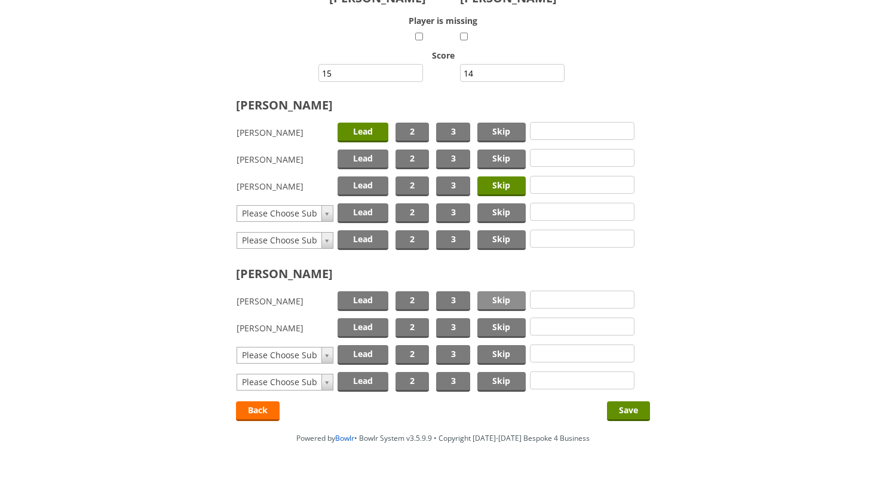
click at [509, 299] on span "Skip" at bounding box center [501, 301] width 48 height 20
click at [371, 329] on span "Lead" at bounding box center [363, 328] width 51 height 20
click at [622, 411] on input "Save" at bounding box center [628, 411] width 43 height 20
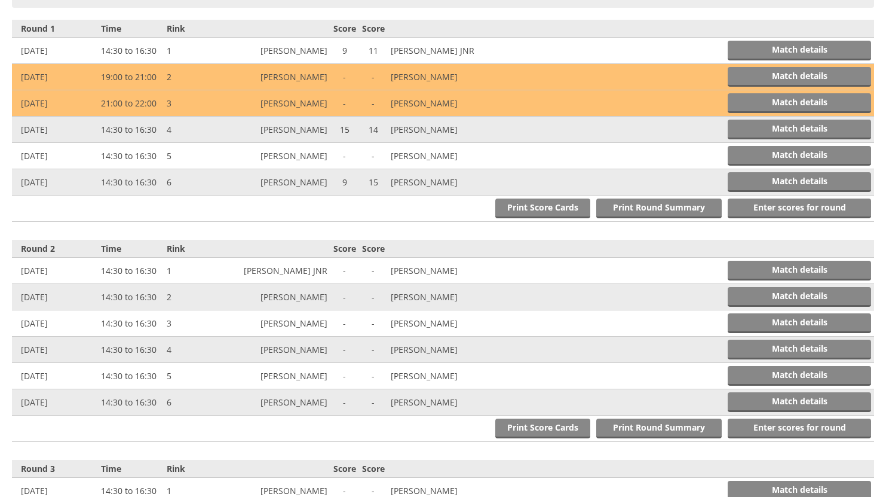
scroll to position [494, 0]
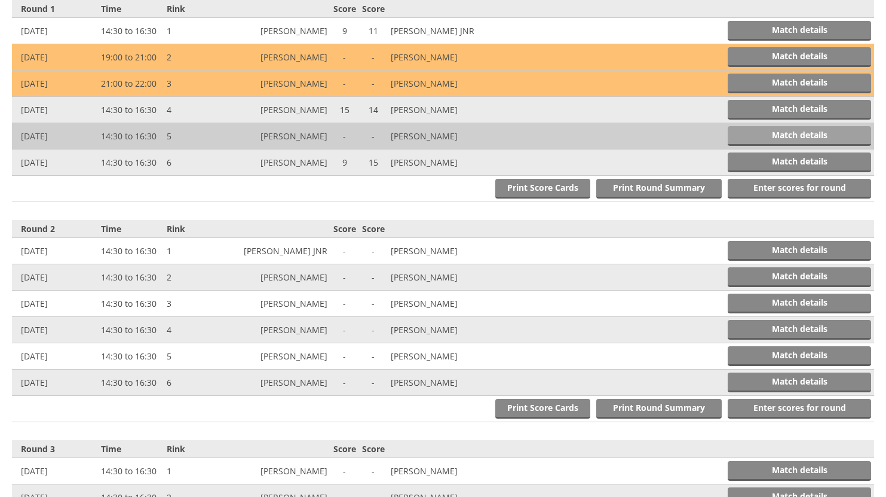
click at [750, 130] on link "Match details" at bounding box center [799, 136] width 143 height 20
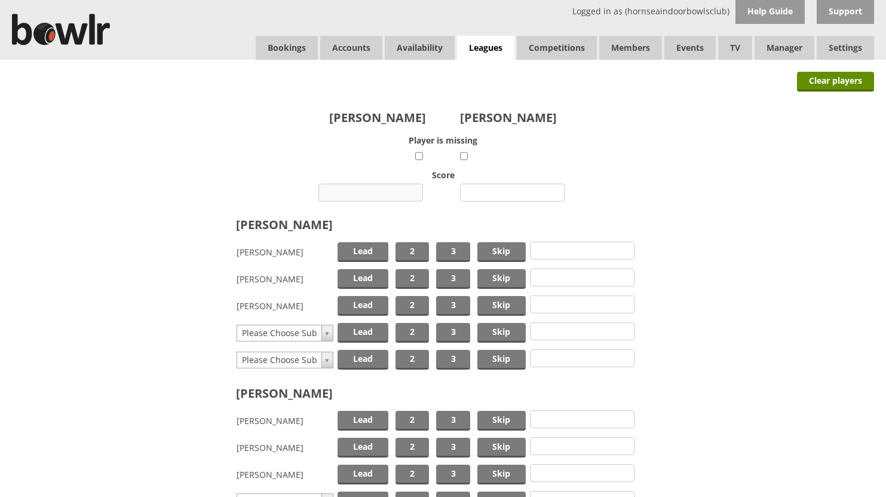
click at [386, 188] on input "number" at bounding box center [371, 192] width 105 height 18
type input "16"
click at [506, 191] on input "number" at bounding box center [512, 192] width 105 height 18
type input "15"
click at [493, 251] on span "Skip" at bounding box center [501, 252] width 48 height 20
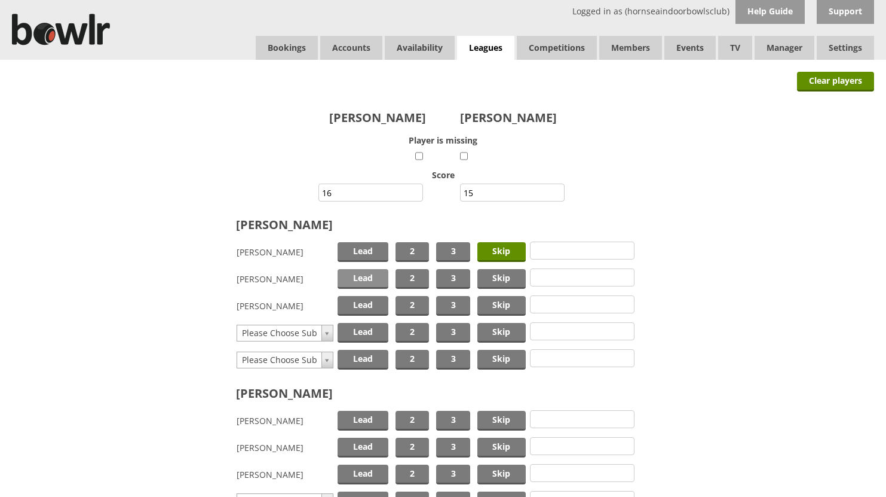
click at [356, 274] on span "Lead" at bounding box center [363, 279] width 51 height 20
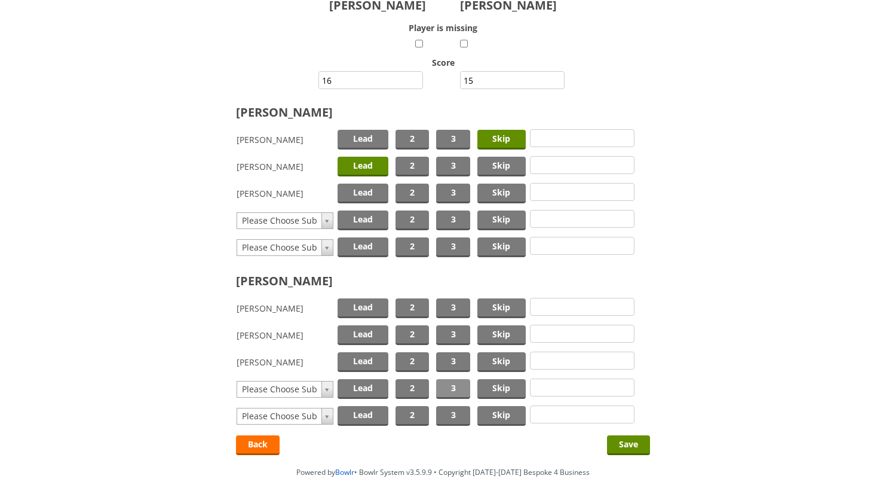
scroll to position [120, 0]
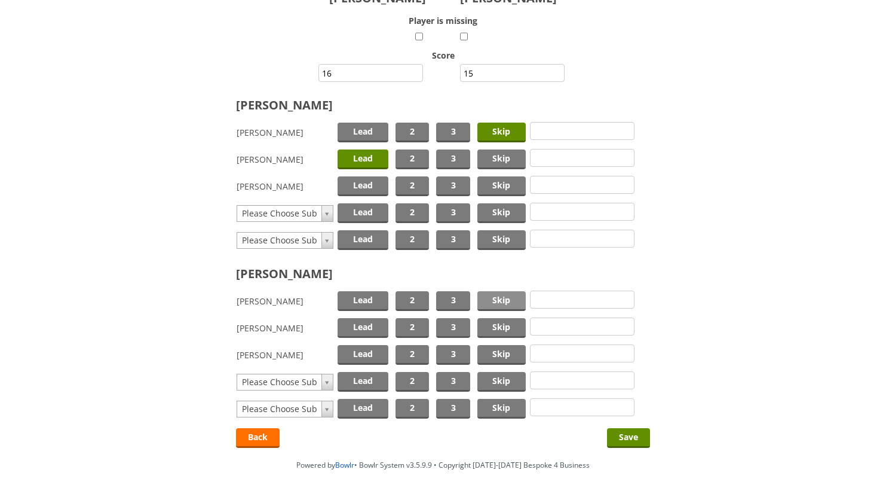
click at [507, 298] on span "Skip" at bounding box center [501, 301] width 48 height 20
click at [352, 324] on span "Lead" at bounding box center [363, 328] width 51 height 20
click at [622, 434] on input "Save" at bounding box center [628, 438] width 43 height 20
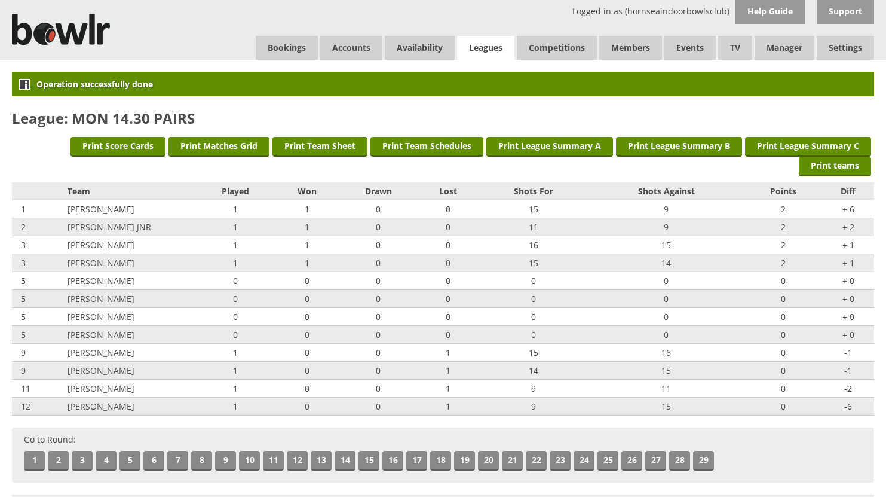
click at [483, 48] on link "Leagues" at bounding box center [485, 48] width 57 height 25
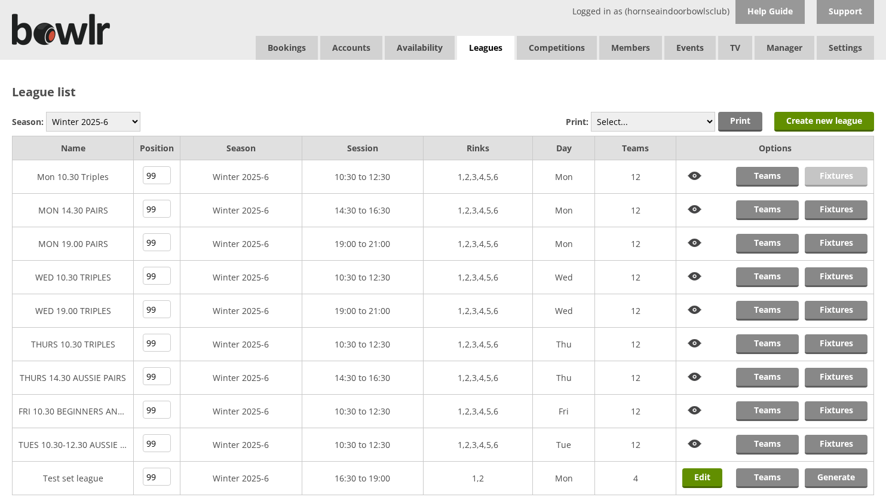
click at [838, 175] on link "Fixtures" at bounding box center [836, 177] width 63 height 20
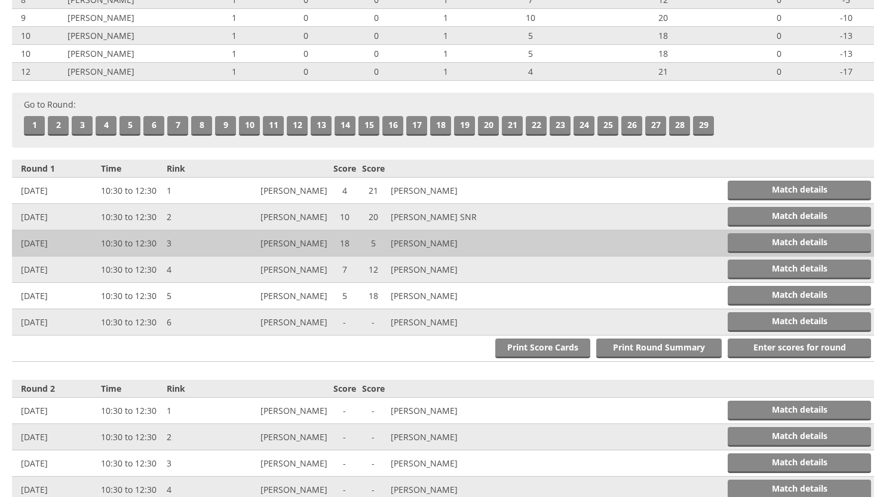
scroll to position [299, 0]
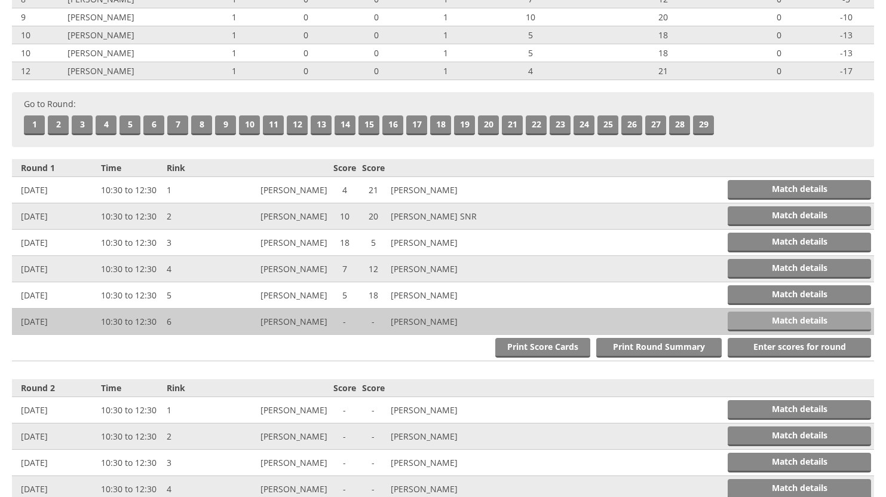
click at [803, 319] on link "Match details" at bounding box center [799, 321] width 143 height 20
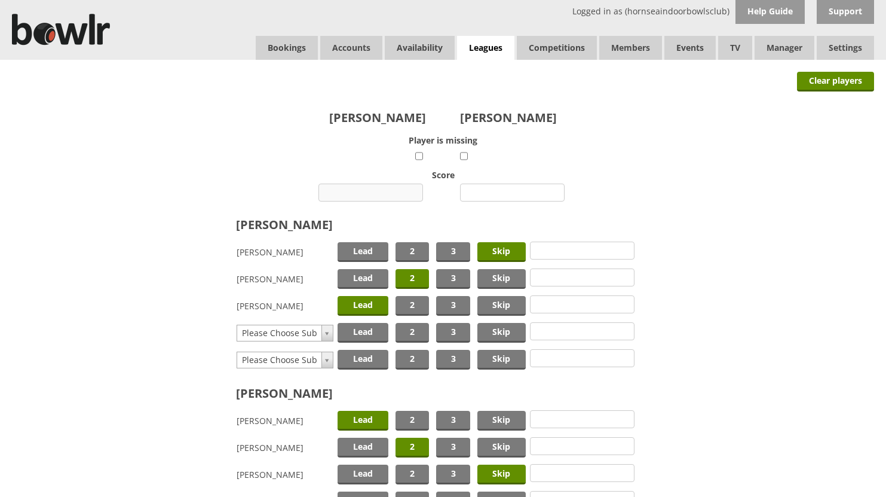
click at [391, 190] on input "number" at bounding box center [371, 192] width 105 height 18
type input "32"
click at [483, 189] on input "number" at bounding box center [512, 192] width 105 height 18
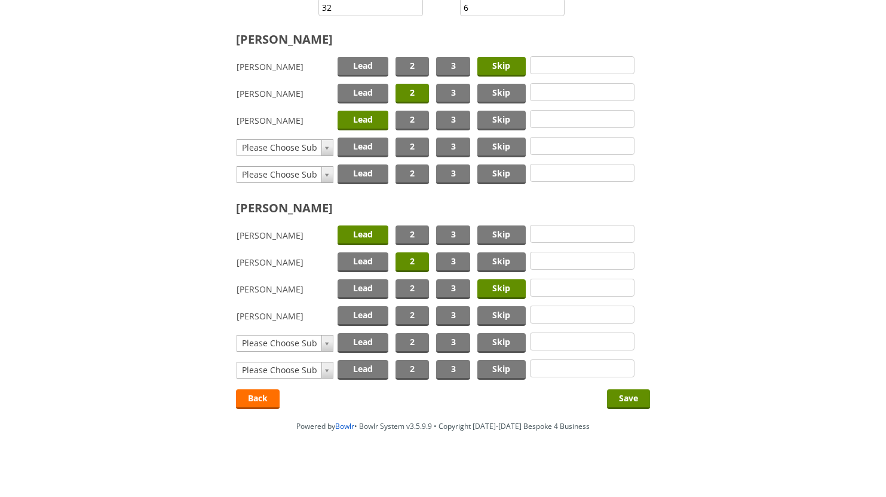
scroll to position [187, 0]
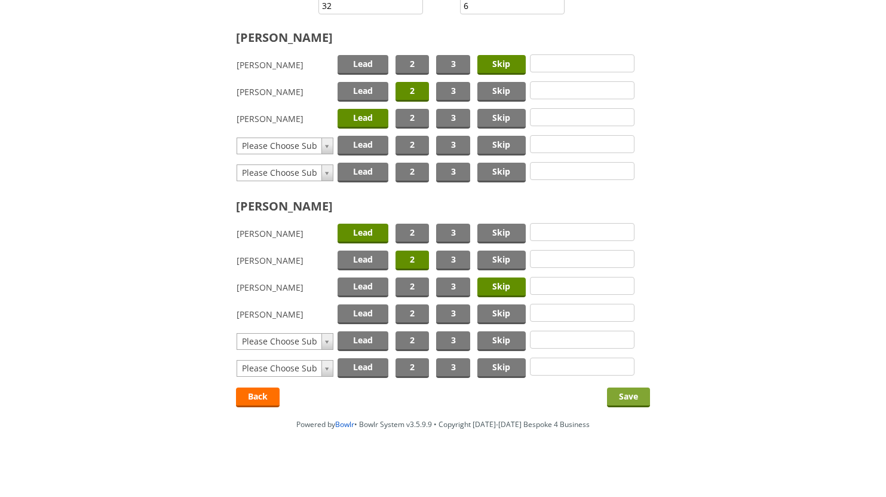
type input "6"
click at [627, 393] on input "Save" at bounding box center [628, 397] width 43 height 20
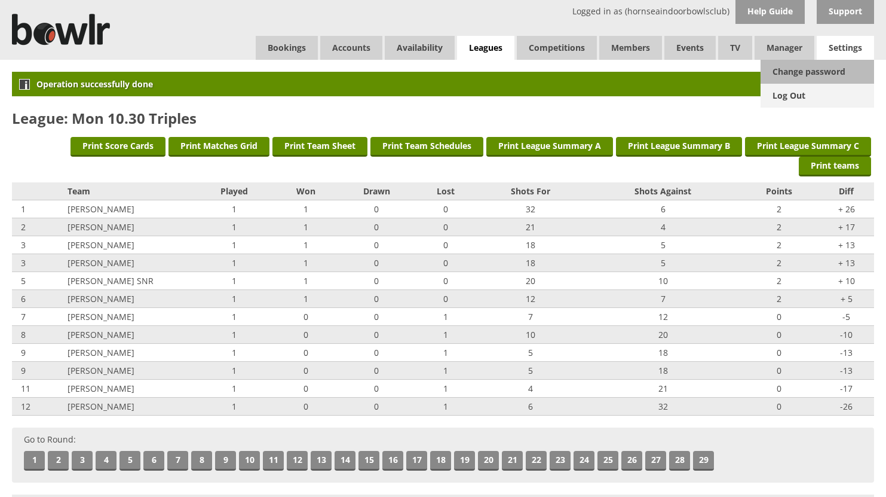
click at [801, 93] on link "Log Out" at bounding box center [818, 96] width 114 height 24
